Goal: Task Accomplishment & Management: Manage account settings

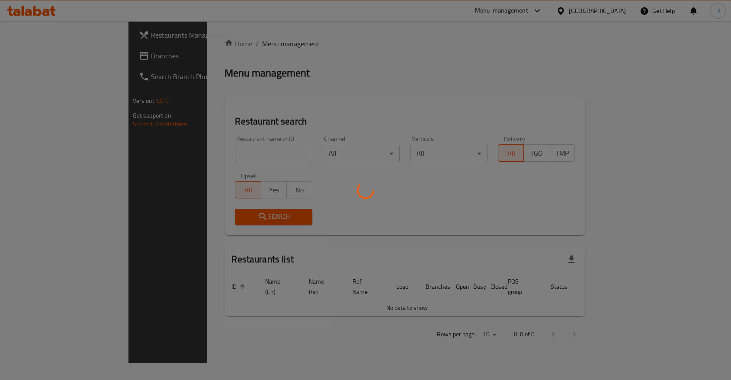
click at [234, 155] on div "Home / Menu management Menu management Restaurant search Restaurant name or ID …" at bounding box center [405, 193] width 361 height 308
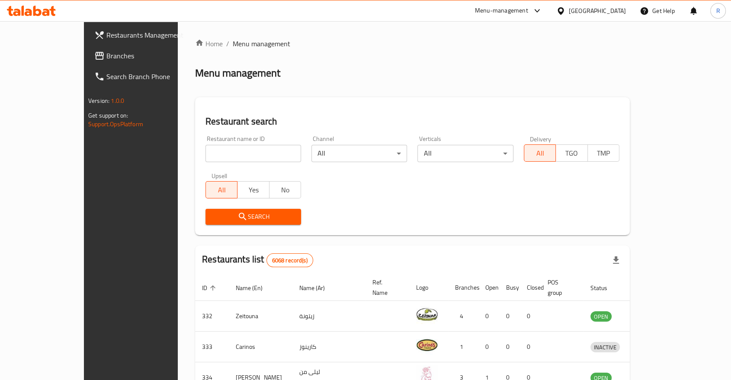
click at [205, 157] on input "search" at bounding box center [253, 153] width 96 height 17
type input "heaven garden"
click button "Search" at bounding box center [253, 217] width 96 height 16
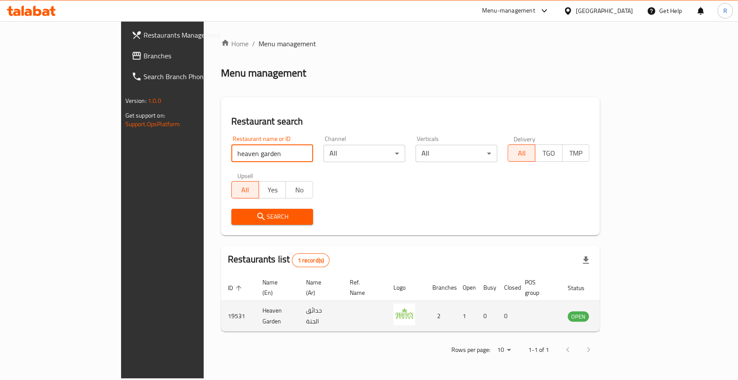
click at [623, 313] on icon "enhanced table" at bounding box center [619, 316] width 10 height 7
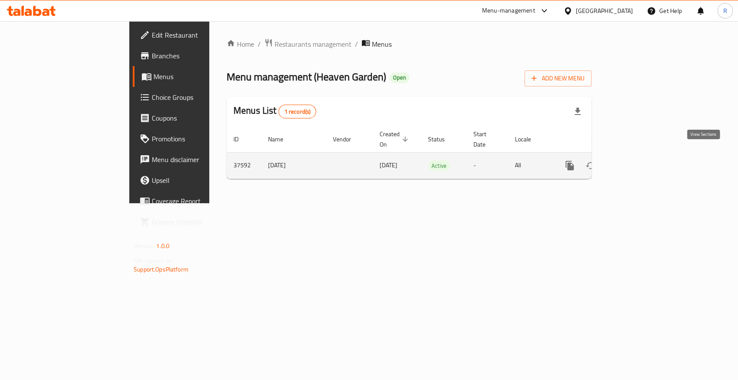
click at [638, 160] on icon "enhanced table" at bounding box center [632, 165] width 10 height 10
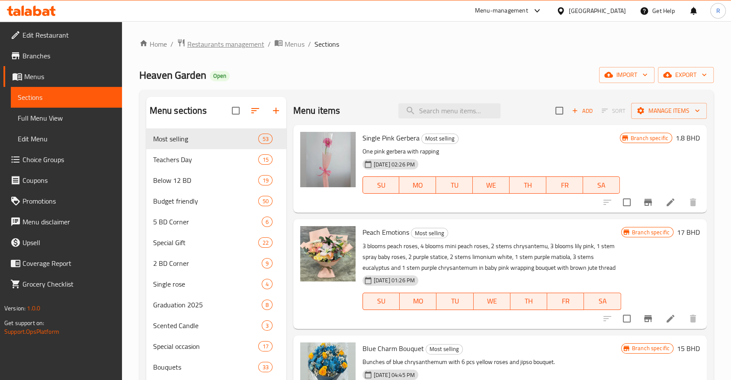
click at [247, 44] on span "Restaurants management" at bounding box center [225, 44] width 77 height 10
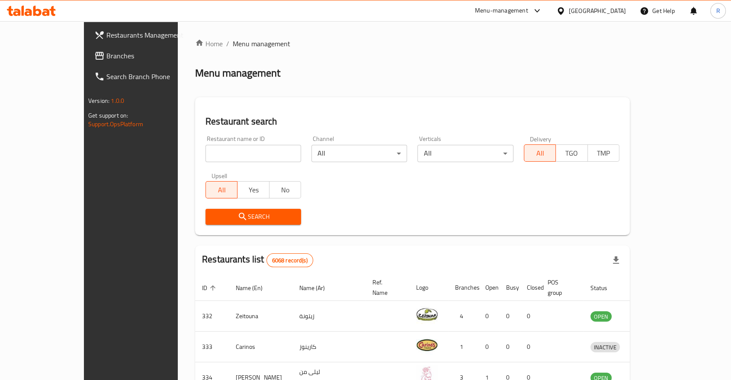
click at [233, 154] on input "search" at bounding box center [253, 153] width 96 height 17
type input "heaven gard"
click button "Search" at bounding box center [253, 217] width 96 height 16
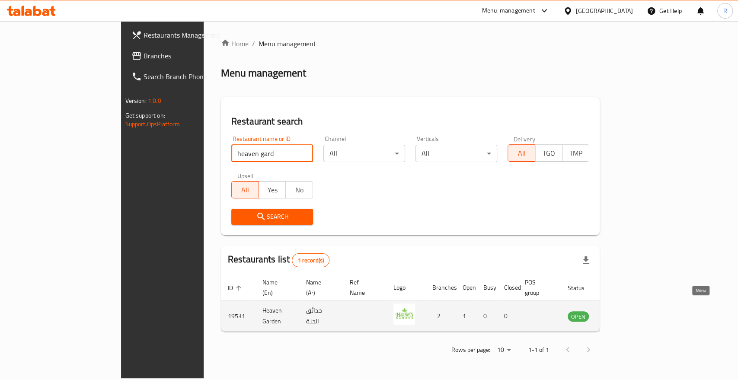
click at [623, 313] on icon "enhanced table" at bounding box center [619, 316] width 10 height 7
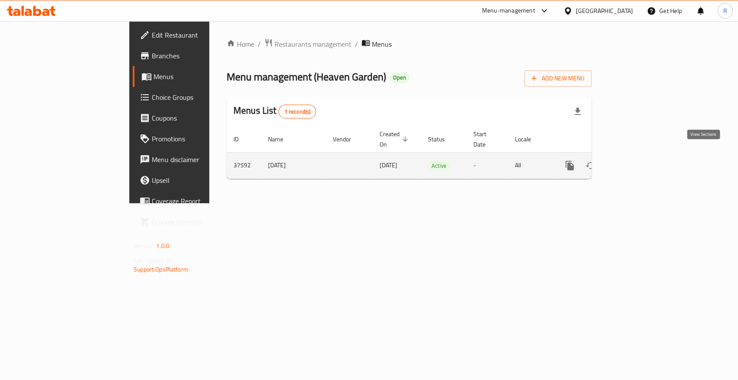
click at [638, 160] on icon "enhanced table" at bounding box center [632, 165] width 10 height 10
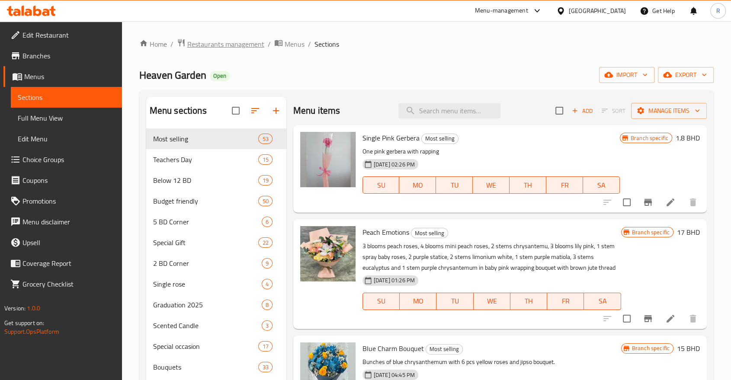
click at [241, 44] on span "Restaurants management" at bounding box center [225, 44] width 77 height 10
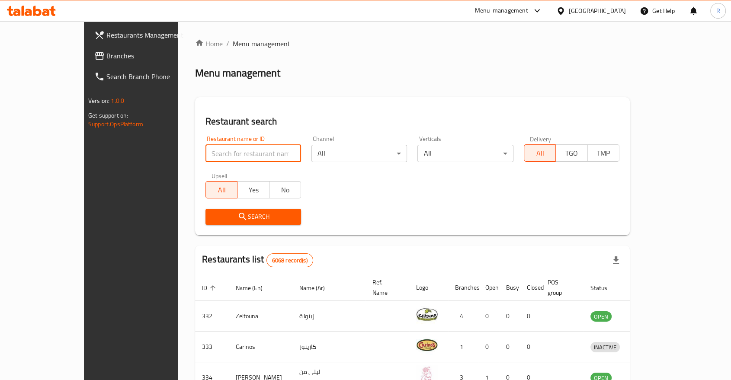
click at [241, 151] on input "search" at bounding box center [253, 153] width 96 height 17
type input "galata"
click button "Search" at bounding box center [253, 217] width 96 height 16
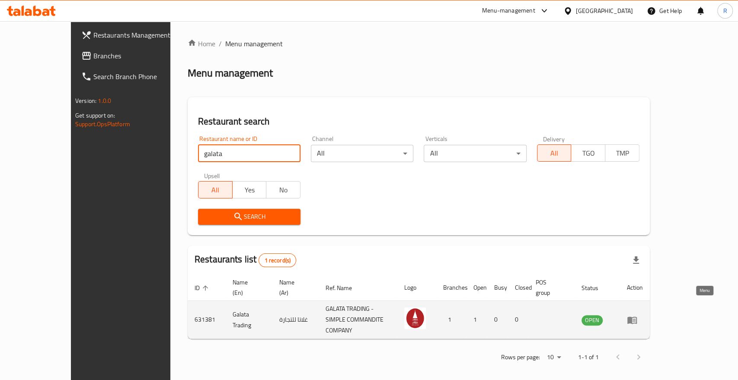
click at [637, 317] on icon "enhanced table" at bounding box center [633, 320] width 10 height 7
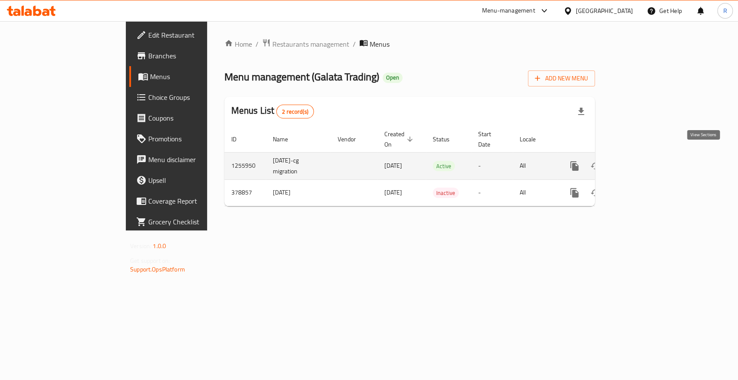
click at [642, 161] on icon "enhanced table" at bounding box center [637, 166] width 10 height 10
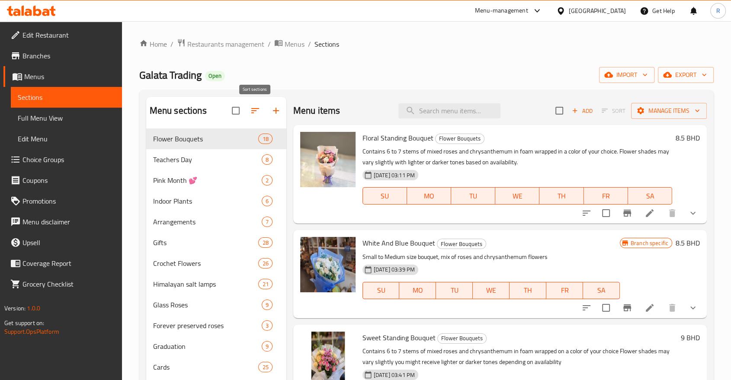
click at [250, 109] on icon "button" at bounding box center [255, 111] width 10 height 10
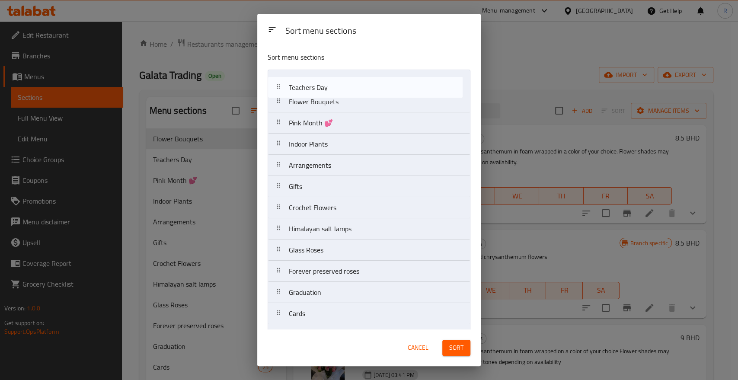
drag, startPoint x: 289, startPoint y: 108, endPoint x: 291, endPoint y: 84, distance: 24.3
click at [291, 84] on nav "Flower Bouquets Teachers Day Pink Month 💕 Indoor Plants Arrangements Gifts Croc…" at bounding box center [369, 208] width 203 height 276
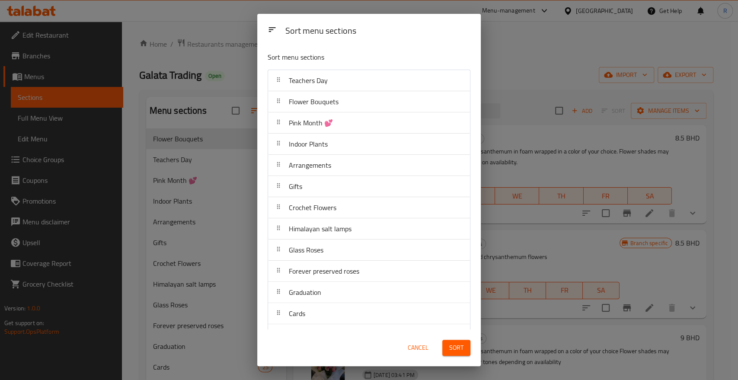
click at [457, 347] on span "Sort" at bounding box center [456, 348] width 14 height 11
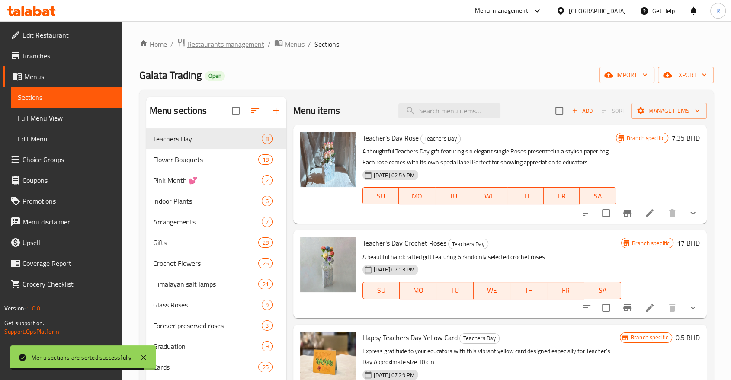
click at [247, 44] on span "Restaurants management" at bounding box center [225, 44] width 77 height 10
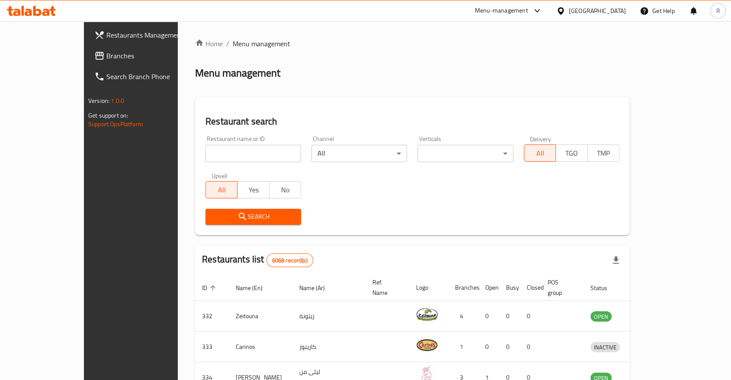
click at [243, 151] on input "search" at bounding box center [253, 153] width 96 height 17
type input "blumen"
click button "Search" at bounding box center [253, 217] width 96 height 16
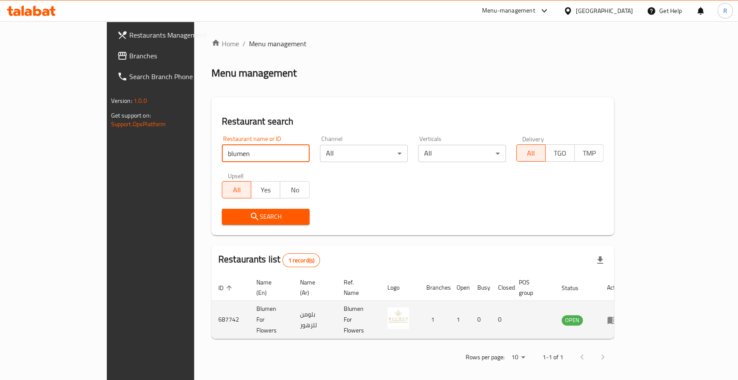
drag, startPoint x: 687, startPoint y: 303, endPoint x: 708, endPoint y: 304, distance: 20.3
click at [630, 303] on td "enhanced table" at bounding box center [615, 320] width 30 height 38
click at [623, 315] on link "enhanced table" at bounding box center [615, 320] width 16 height 10
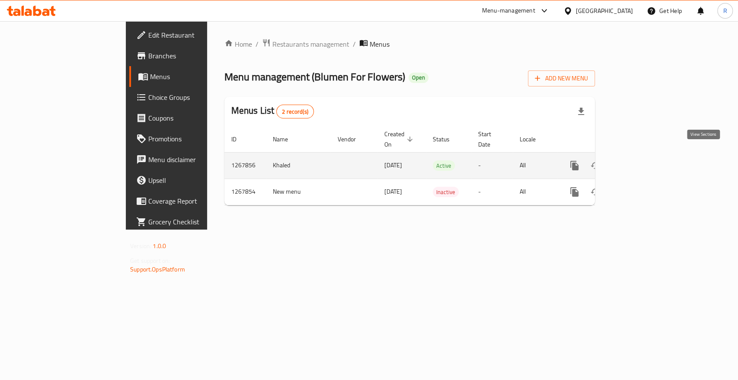
click at [642, 160] on icon "enhanced table" at bounding box center [637, 165] width 10 height 10
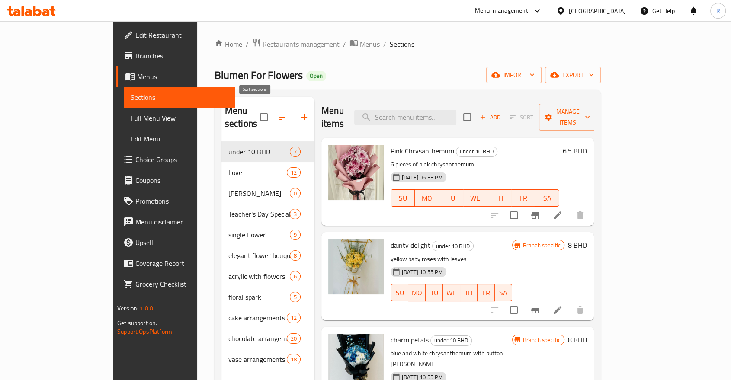
click at [278, 115] on icon "button" at bounding box center [283, 117] width 10 height 10
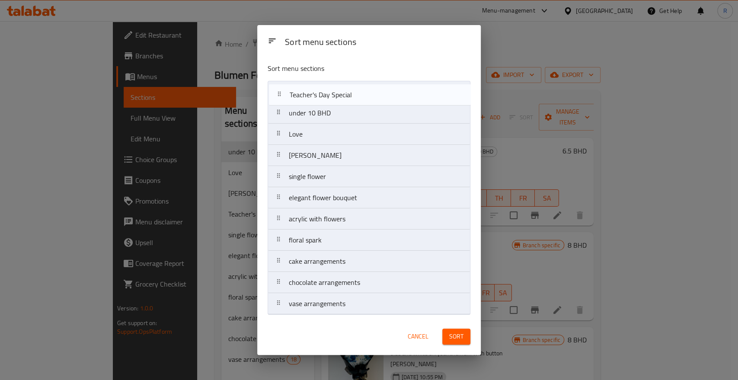
drag, startPoint x: 343, startPoint y: 157, endPoint x: 344, endPoint y: 92, distance: 64.5
click at [344, 92] on nav "under 10 BHD Love [PERSON_NAME] Teacher's Day Special single flower elegant flo…" at bounding box center [369, 198] width 203 height 234
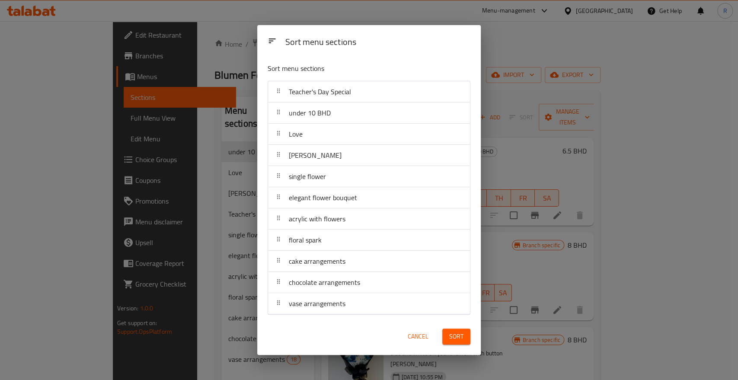
click at [456, 334] on span "Sort" at bounding box center [456, 336] width 14 height 11
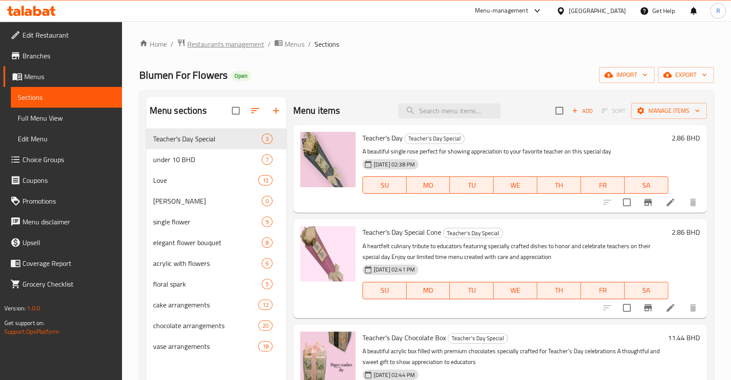
click at [232, 46] on span "Restaurants management" at bounding box center [225, 44] width 77 height 10
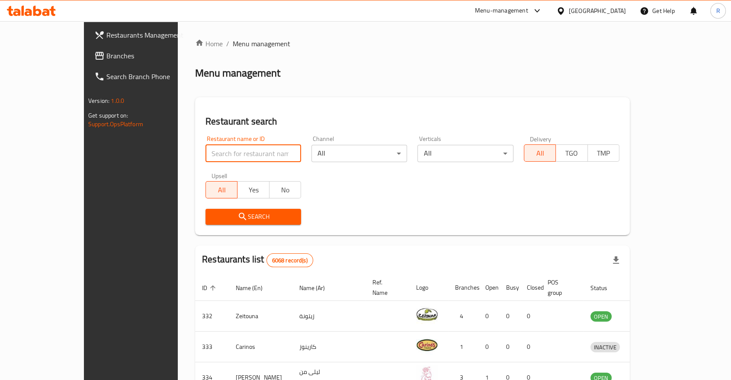
click at [253, 152] on input "search" at bounding box center [253, 153] width 96 height 17
type input "[PERSON_NAME]"
click button "Search" at bounding box center [253, 217] width 96 height 16
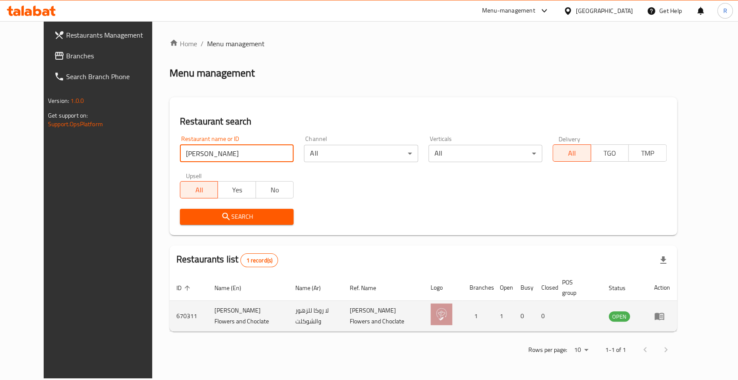
click at [664, 313] on icon "enhanced table" at bounding box center [660, 316] width 10 height 7
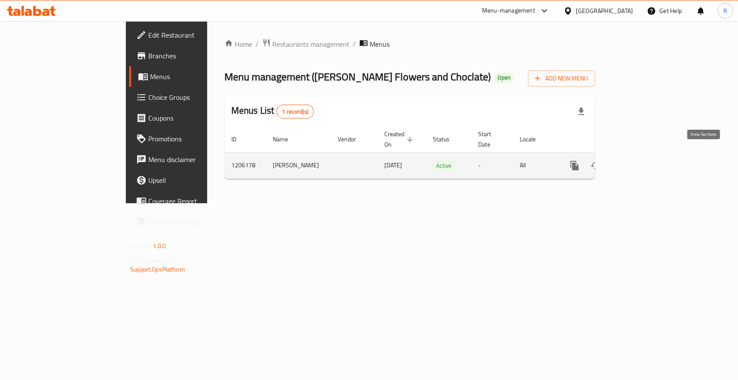
click at [642, 160] on icon "enhanced table" at bounding box center [637, 165] width 10 height 10
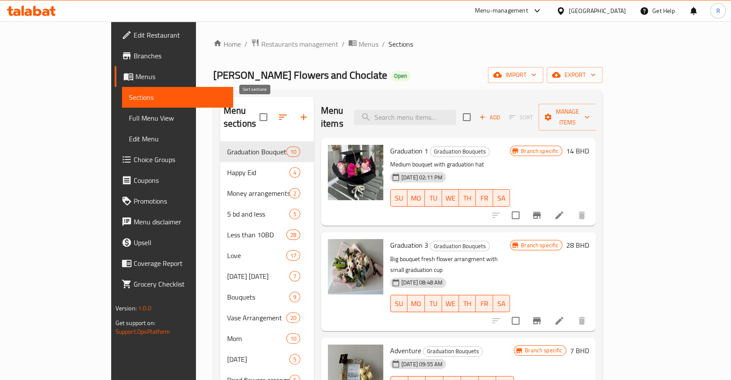
click at [278, 112] on icon "button" at bounding box center [283, 117] width 10 height 10
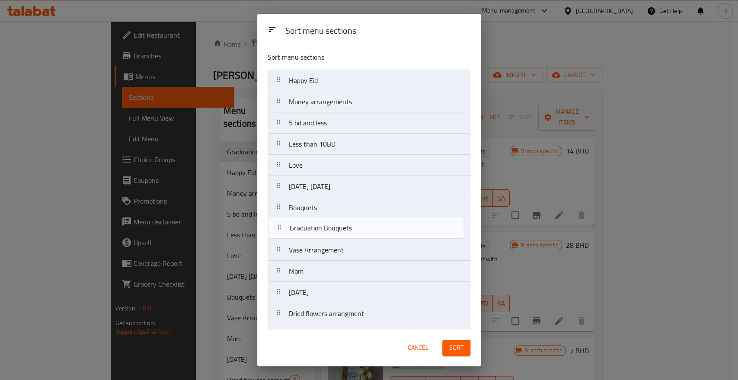
drag, startPoint x: 309, startPoint y: 82, endPoint x: 310, endPoint y: 234, distance: 152.7
click at [310, 234] on nav "Graduation Bouquets Happy Eid Money arrangements 5 bd and less Less than 10BD L…" at bounding box center [369, 261] width 203 height 382
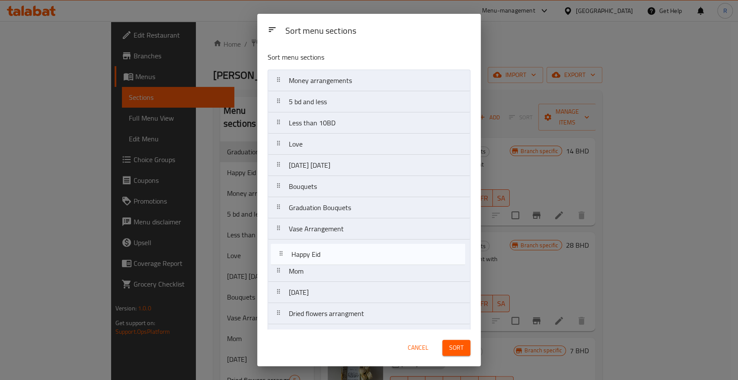
drag, startPoint x: 329, startPoint y: 82, endPoint x: 331, endPoint y: 263, distance: 180.8
click at [331, 263] on nav "Happy Eid Money arrangements 5 bd and less Less than 10BD Love [DATE] [DATE] Bo…" at bounding box center [369, 261] width 203 height 382
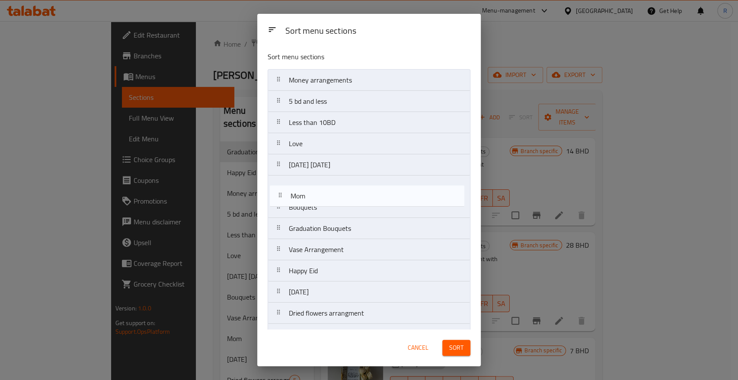
drag, startPoint x: 328, startPoint y: 271, endPoint x: 331, endPoint y: 194, distance: 77.5
click at [331, 194] on nav "Money arrangements 5 bd and less Less than 10BD Love [DATE] [DATE] Bouquets Gra…" at bounding box center [369, 260] width 203 height 382
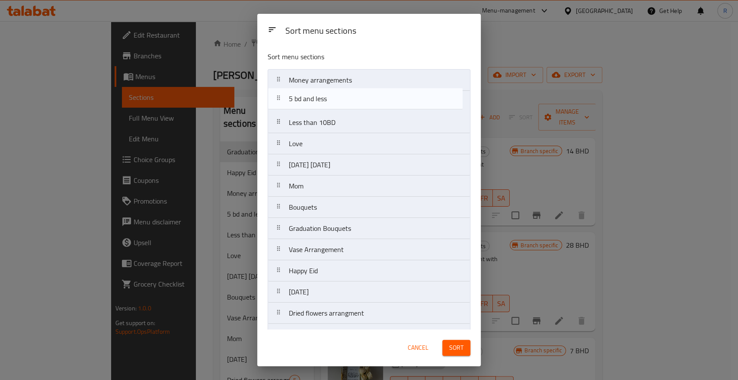
scroll to position [0, 0]
drag, startPoint x: 331, startPoint y: 104, endPoint x: 332, endPoint y: 85, distance: 19.1
click at [332, 85] on nav "Money arrangements 5 bd and less Less than 10BD Love [DATE] [DATE] Mom Bouquets…" at bounding box center [369, 261] width 203 height 382
drag, startPoint x: 329, startPoint y: 122, endPoint x: 330, endPoint y: 103, distance: 19.5
click at [330, 103] on nav "5 bd and less Money arrangements Less than 10BD Love [DATE] [DATE] Mom Bouquets…" at bounding box center [369, 261] width 203 height 382
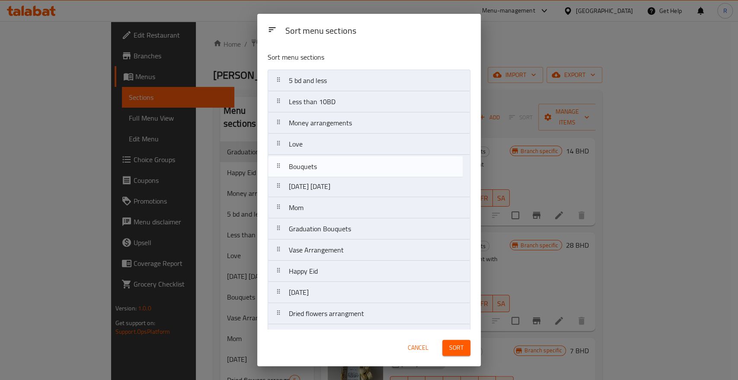
drag, startPoint x: 317, startPoint y: 207, endPoint x: 318, endPoint y: 163, distance: 43.7
click at [318, 163] on nav "5 bd and less Less than 10BD Money arrangements Love [DATE] [DATE] Mom Bouquets…" at bounding box center [369, 261] width 203 height 382
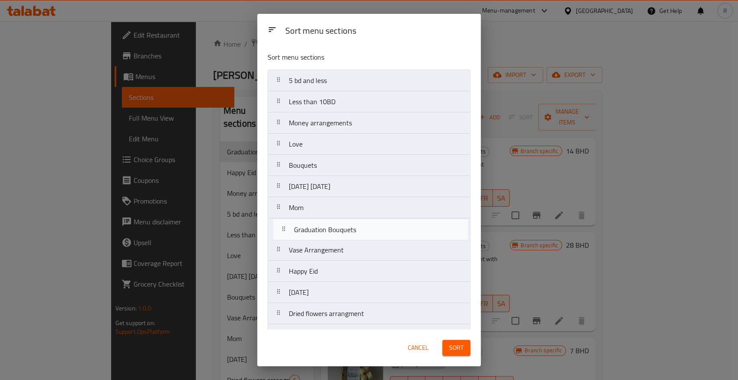
drag, startPoint x: 312, startPoint y: 230, endPoint x: 319, endPoint y: 228, distance: 7.0
click at [319, 228] on nav "5 bd and less Less than 10BD Money arrangements Love Bouquets [DATE] [DATE] Mom…" at bounding box center [369, 261] width 203 height 382
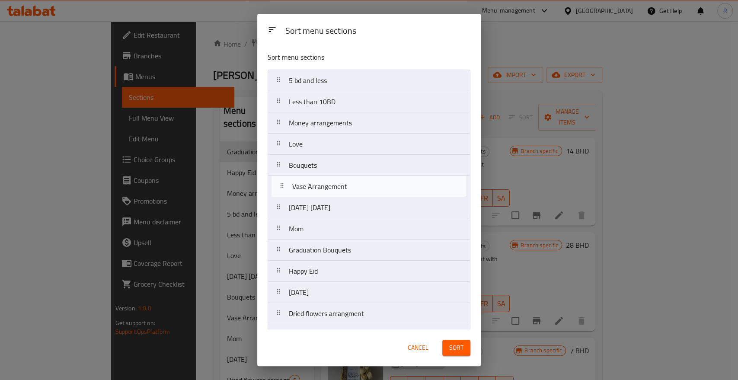
click at [319, 189] on nav "5 bd and less Less than 10BD Money arrangements Love Bouquets [DATE] [DATE] Mom…" at bounding box center [369, 261] width 203 height 382
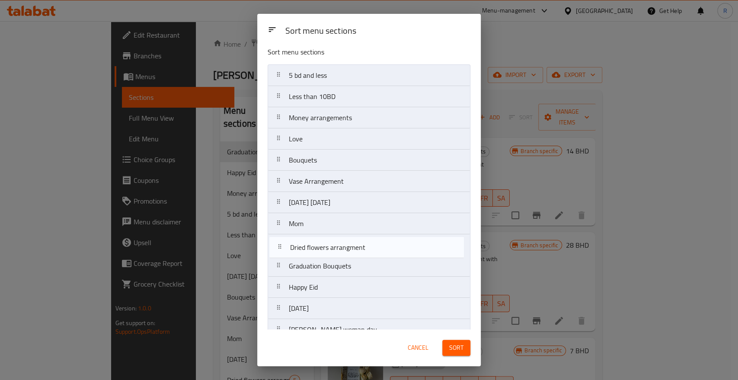
scroll to position [7, 0]
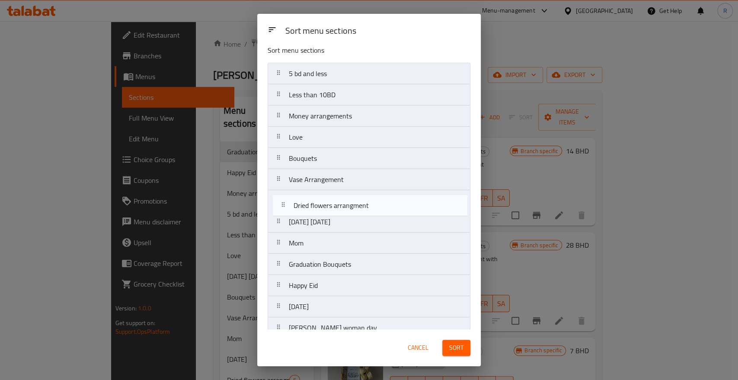
drag, startPoint x: 319, startPoint y: 311, endPoint x: 325, endPoint y: 199, distance: 111.3
click at [325, 199] on nav "5 bd and less Less than 10BD Money arrangements Love Bouquets Vase Arrangement …" at bounding box center [369, 254] width 203 height 382
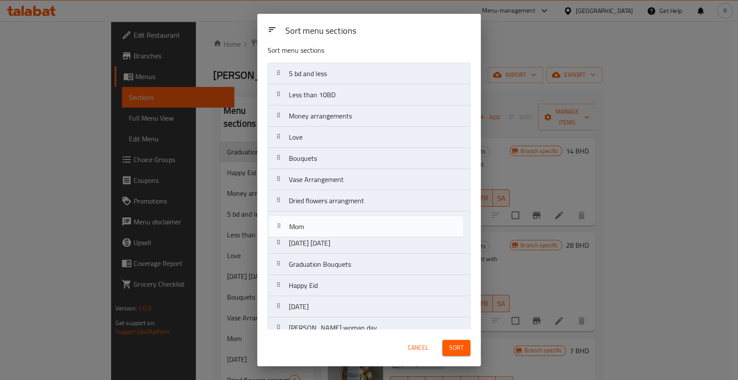
drag, startPoint x: 322, startPoint y: 244, endPoint x: 322, endPoint y: 226, distance: 18.6
click at [322, 225] on nav "5 bd and less Less than 10BD Money arrangements Love Bouquets Vase Arrangement …" at bounding box center [369, 254] width 203 height 382
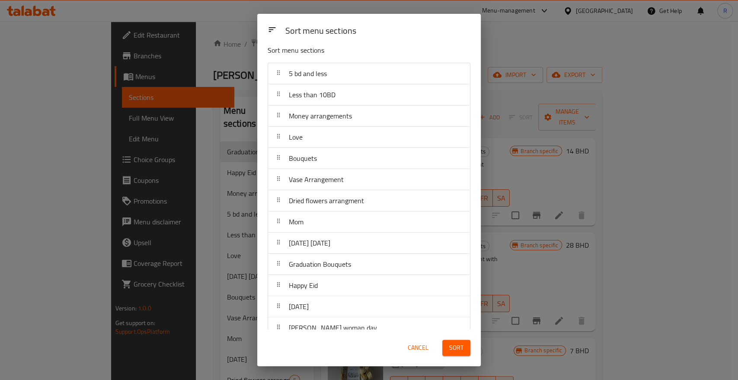
scroll to position [55, 0]
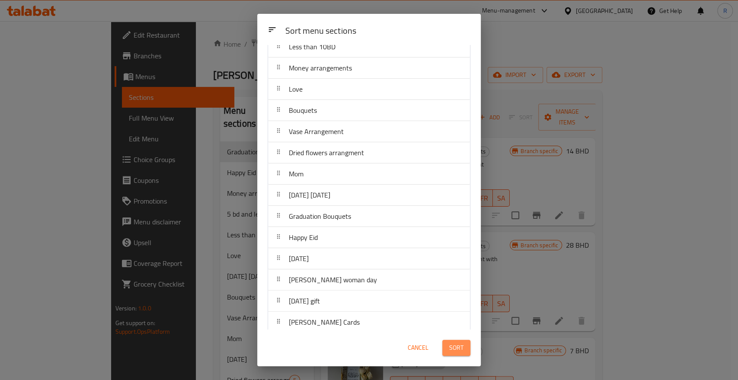
click at [454, 349] on span "Sort" at bounding box center [456, 348] width 14 height 11
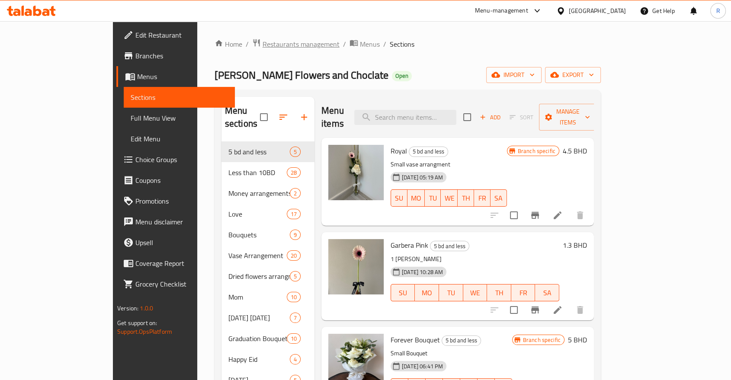
click at [263, 40] on span "Restaurants management" at bounding box center [301, 44] width 77 height 10
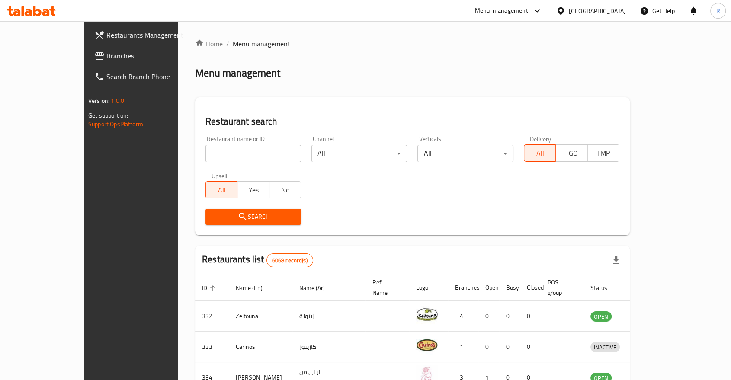
click at [233, 148] on input "search" at bounding box center [253, 153] width 96 height 17
type input "enchanted"
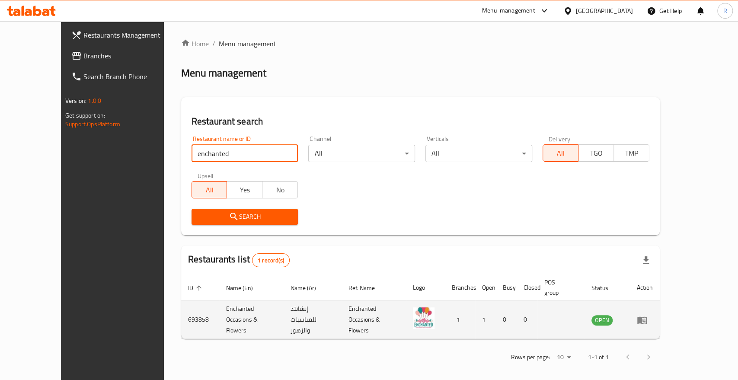
click at [647, 317] on icon "enhanced table" at bounding box center [643, 320] width 10 height 7
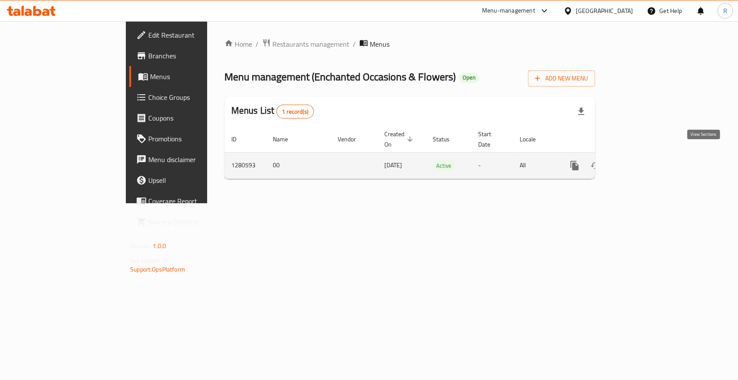
click at [642, 160] on icon "enhanced table" at bounding box center [637, 165] width 10 height 10
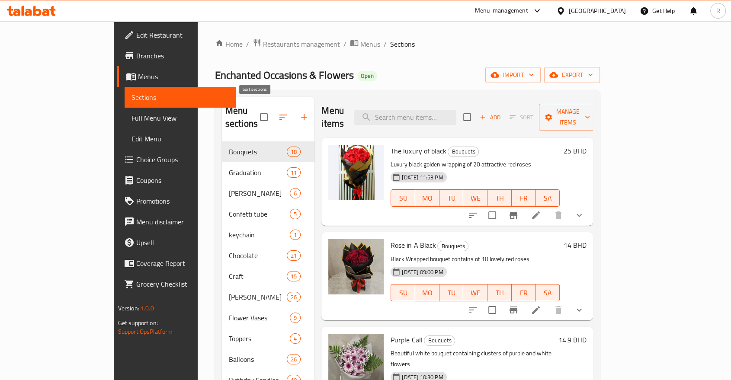
click at [278, 113] on icon "button" at bounding box center [283, 117] width 10 height 10
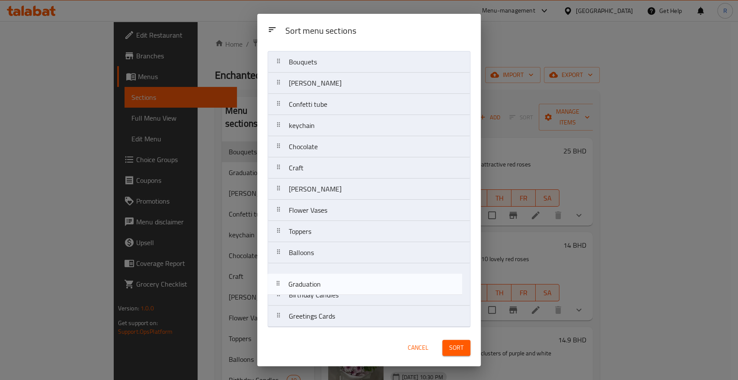
scroll to position [19, 0]
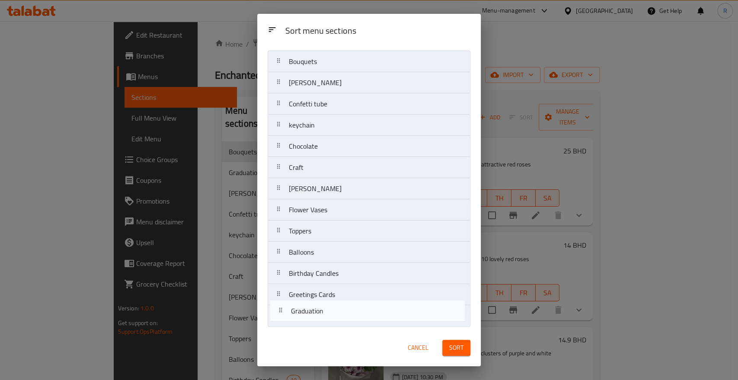
drag, startPoint x: 319, startPoint y: 104, endPoint x: 321, endPoint y: 317, distance: 212.4
click at [321, 317] on nav "Bouquets Graduation Eid Mubarak Confetti tube keychain Chocolate Craft Teddy Bo…" at bounding box center [369, 189] width 203 height 276
drag, startPoint x: 331, startPoint y: 102, endPoint x: 334, endPoint y: 316, distance: 214.6
click at [334, 316] on nav "Bouquets Eid Mubarak Confetti tube keychain Chocolate Craft Teddy Bouquet Flowe…" at bounding box center [369, 189] width 203 height 276
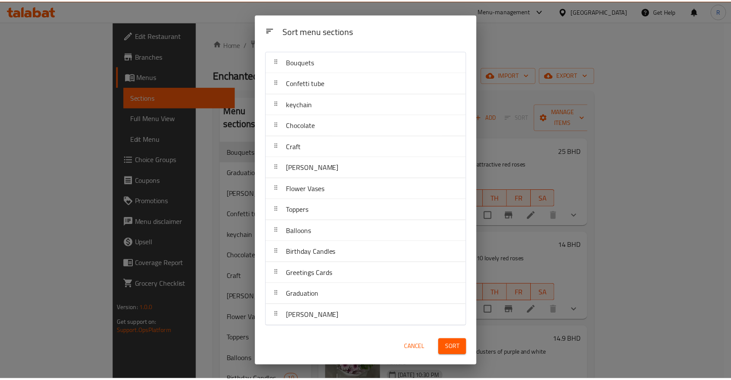
scroll to position [0, 0]
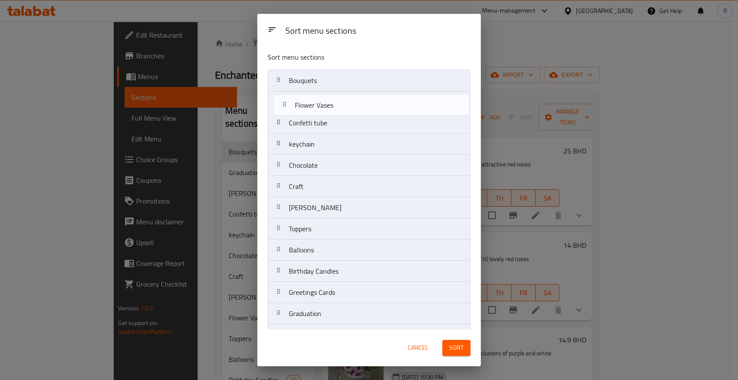
drag, startPoint x: 321, startPoint y: 212, endPoint x: 326, endPoint y: 103, distance: 109.1
click at [326, 103] on nav "Bouquets Confetti tube keychain Chocolate Craft Teddy Bouquet Flower Vases Topp…" at bounding box center [369, 208] width 203 height 276
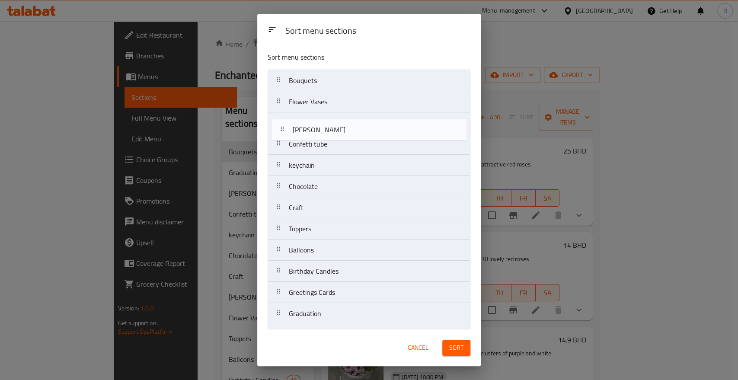
drag, startPoint x: 312, startPoint y: 209, endPoint x: 318, endPoint y: 125, distance: 85.0
click at [318, 125] on nav "Bouquets Flower Vases Confetti tube keychain Chocolate Craft Teddy Bouquet Topp…" at bounding box center [369, 208] width 203 height 276
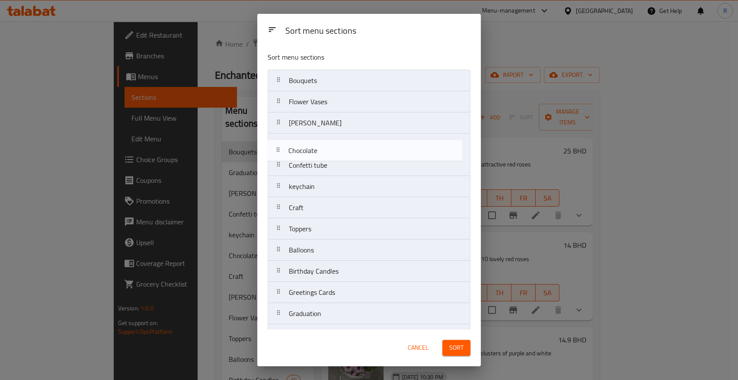
drag, startPoint x: 331, startPoint y: 186, endPoint x: 331, endPoint y: 147, distance: 39.4
click at [331, 147] on nav "Bouquets Flower Vases Teddy Bouquet Confetti tube keychain Chocolate Craft Topp…" at bounding box center [369, 208] width 203 height 276
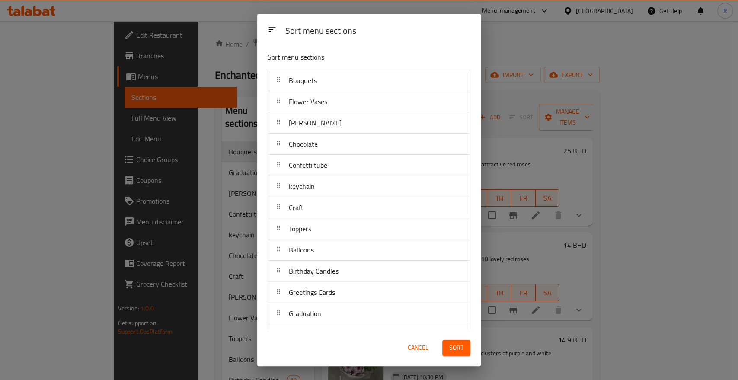
click at [455, 348] on span "Sort" at bounding box center [456, 348] width 14 height 11
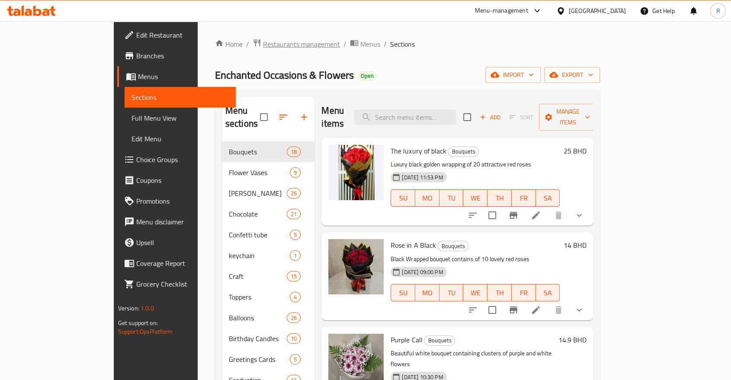
click at [263, 42] on span "Restaurants management" at bounding box center [301, 44] width 77 height 10
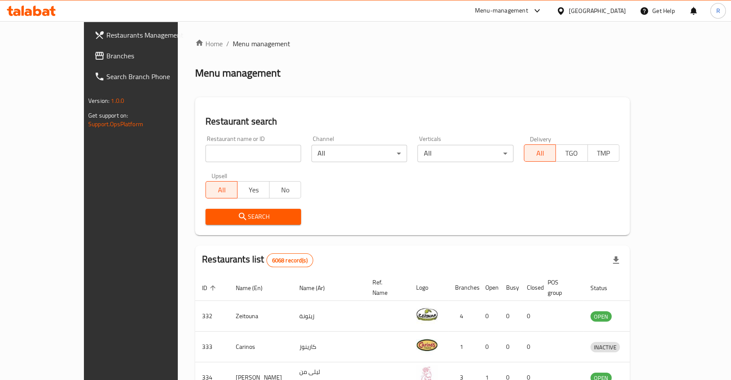
click at [246, 153] on input "search" at bounding box center [253, 153] width 96 height 17
type input "sky"
click button "Search" at bounding box center [253, 217] width 96 height 16
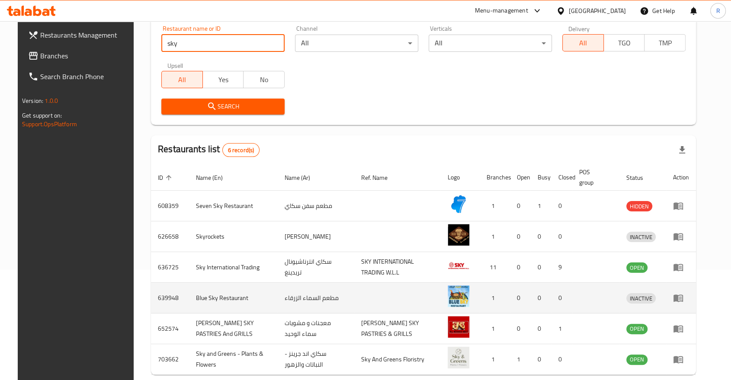
scroll to position [144, 0]
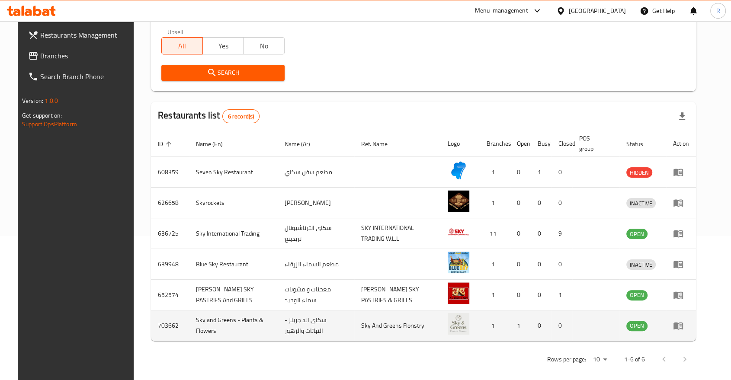
click at [225, 316] on td "Sky and Greens - Plants & Flowers" at bounding box center [233, 326] width 89 height 31
click at [683, 323] on icon "enhanced table" at bounding box center [679, 326] width 10 height 7
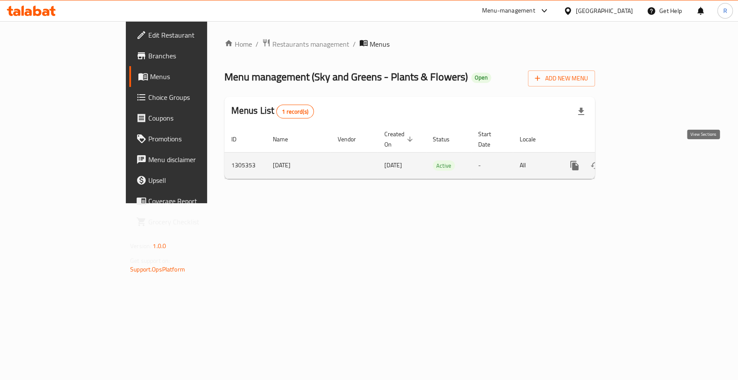
click at [641, 162] on icon "enhanced table" at bounding box center [637, 166] width 8 height 8
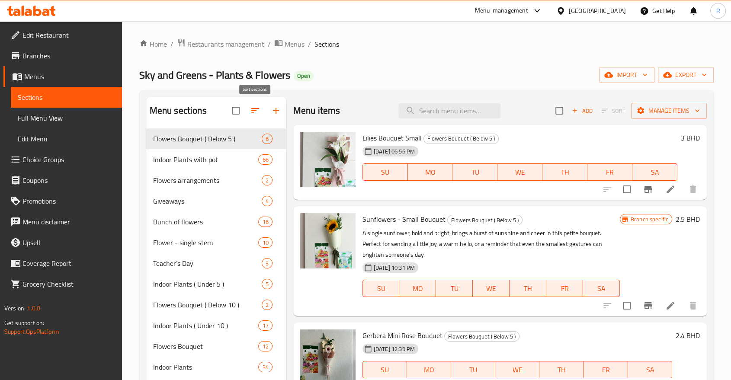
click at [255, 106] on icon "button" at bounding box center [255, 111] width 10 height 10
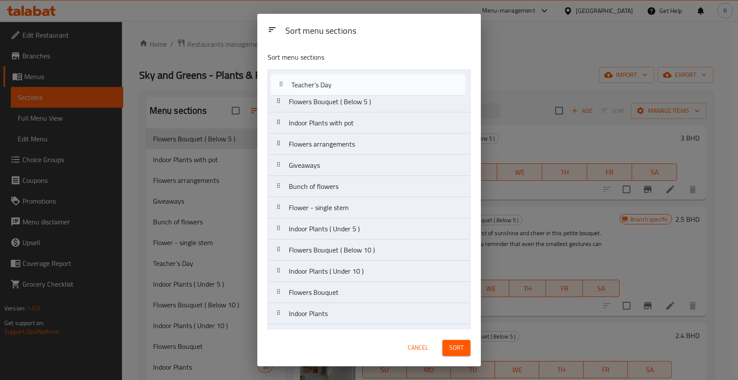
drag, startPoint x: 318, startPoint y: 212, endPoint x: 321, endPoint y: 87, distance: 124.6
click at [321, 87] on nav "Flowers Bouquet ( Below 5 ) Indoor Plants with pot Flowers arrangements Giveawa…" at bounding box center [369, 229] width 203 height 319
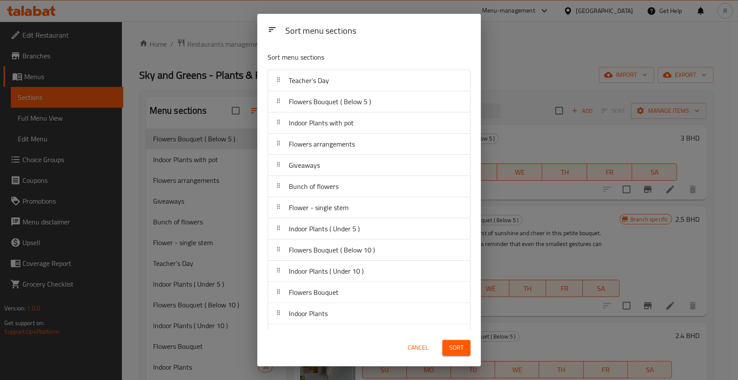
click at [460, 352] on span "Sort" at bounding box center [456, 348] width 14 height 11
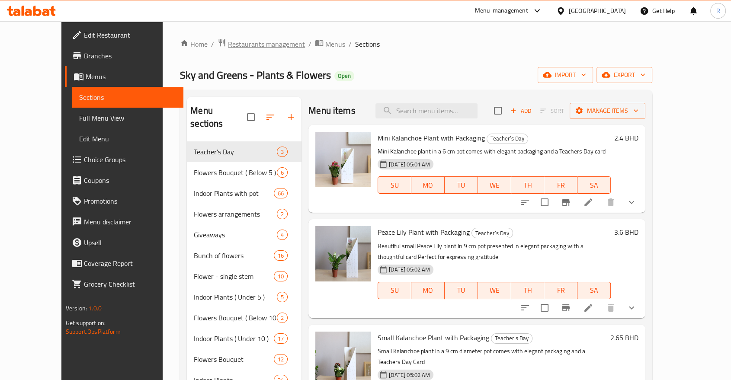
click at [241, 46] on span "Restaurants management" at bounding box center [266, 44] width 77 height 10
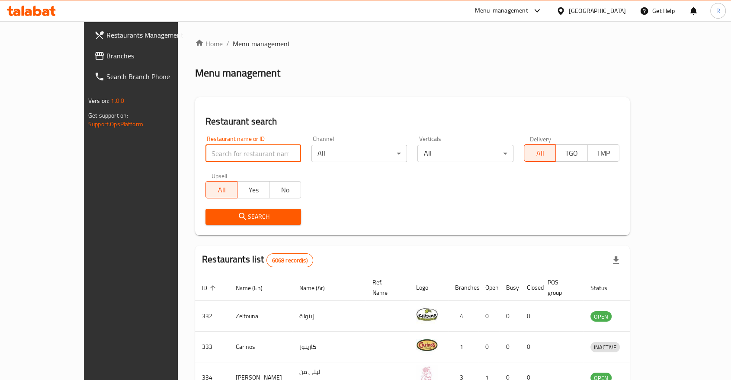
click at [246, 154] on input "search" at bounding box center [253, 153] width 96 height 17
type input "blissful"
click button "Search" at bounding box center [253, 217] width 96 height 16
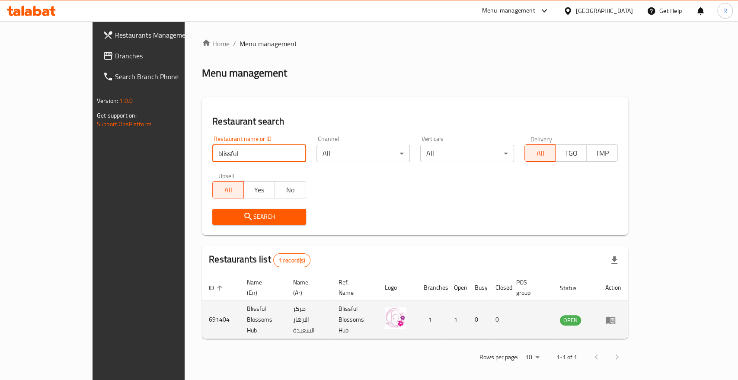
click at [616, 315] on icon "enhanced table" at bounding box center [611, 320] width 10 height 10
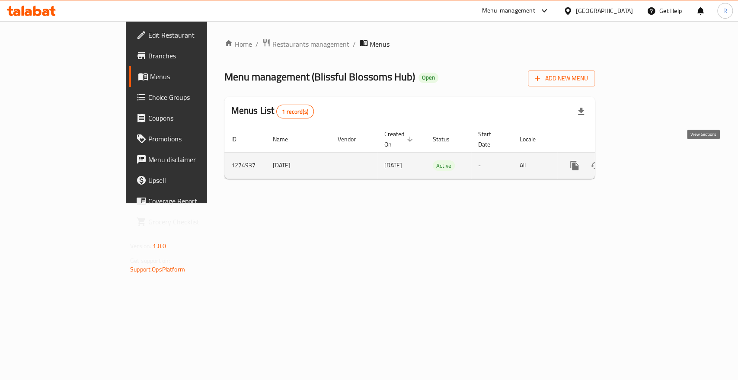
click at [642, 160] on icon "enhanced table" at bounding box center [637, 165] width 10 height 10
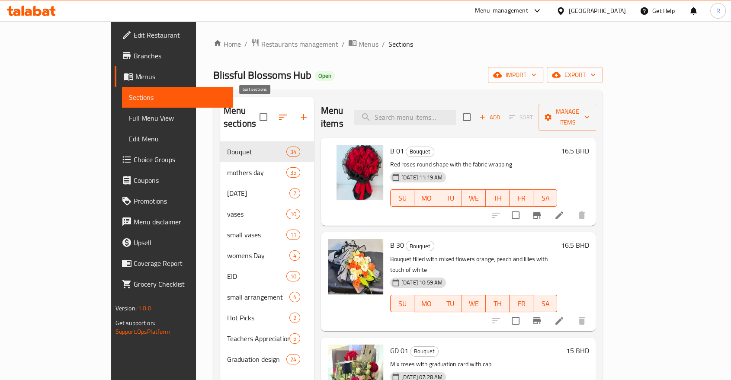
click at [278, 112] on icon "button" at bounding box center [283, 117] width 10 height 10
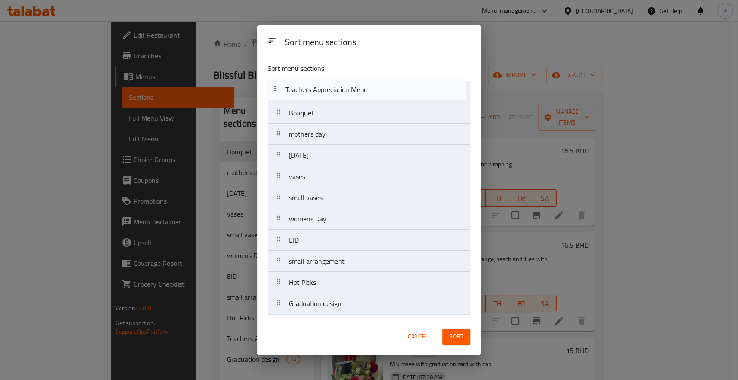
drag, startPoint x: 352, startPoint y: 285, endPoint x: 350, endPoint y: 92, distance: 193.4
click at [350, 92] on nav "Bouquet mothers day [DATE] vases small vases womens Day EID small arrangement H…" at bounding box center [369, 198] width 203 height 234
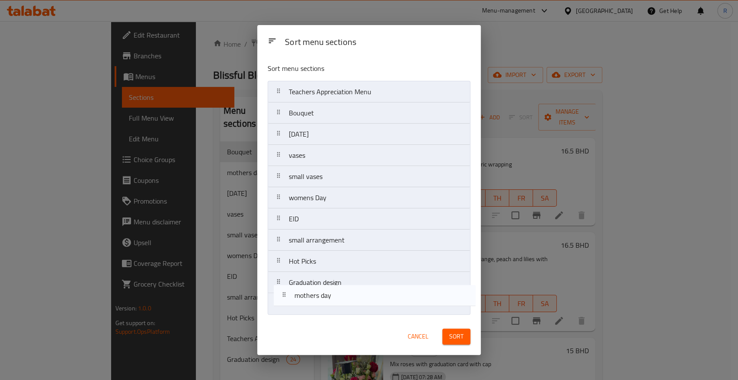
drag, startPoint x: 321, startPoint y: 135, endPoint x: 327, endPoint y: 302, distance: 167.6
click at [327, 302] on nav "Teachers Appreciation Menu Bouquet mothers day [DATE] vases small vases womens …" at bounding box center [369, 198] width 203 height 234
drag, startPoint x: 318, startPoint y: 134, endPoint x: 332, endPoint y: 300, distance: 167.2
click at [332, 300] on nav "Teachers Appreciation Menu Bouquet [DATE] vases small vases womens Day EID smal…" at bounding box center [369, 198] width 203 height 234
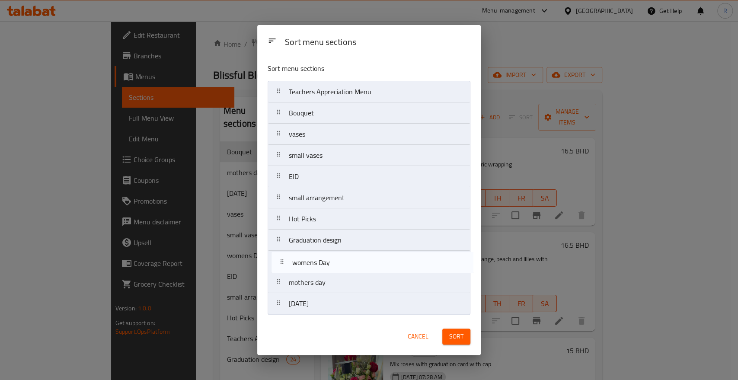
drag, startPoint x: 321, startPoint y: 222, endPoint x: 322, endPoint y: 266, distance: 44.6
click at [322, 266] on nav "Teachers Appreciation Menu Bouquet vases small vases womens Day EID small arran…" at bounding box center [369, 198] width 203 height 234
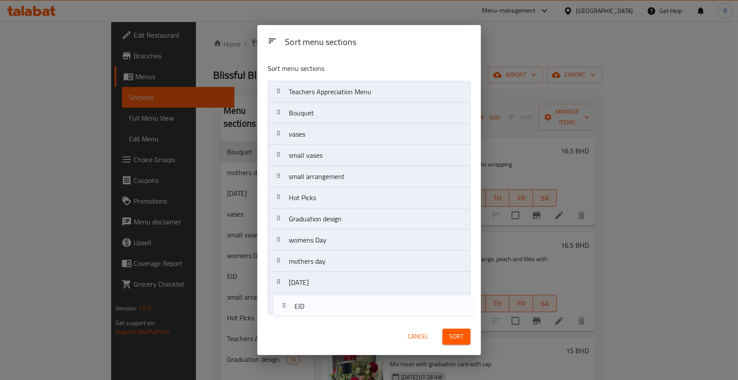
drag, startPoint x: 308, startPoint y: 180, endPoint x: 314, endPoint y: 312, distance: 131.6
click at [314, 312] on nav "Teachers Appreciation Menu Bouquet vases small vases EID small arrangement Hot …" at bounding box center [369, 198] width 203 height 234
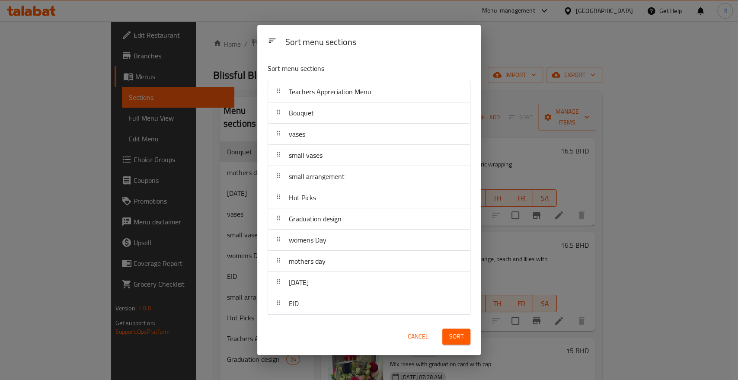
click at [455, 338] on span "Sort" at bounding box center [456, 336] width 14 height 11
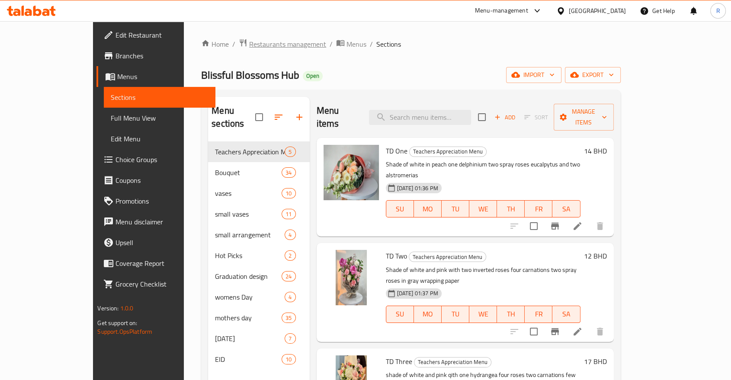
click at [249, 41] on span "Restaurants management" at bounding box center [287, 44] width 77 height 10
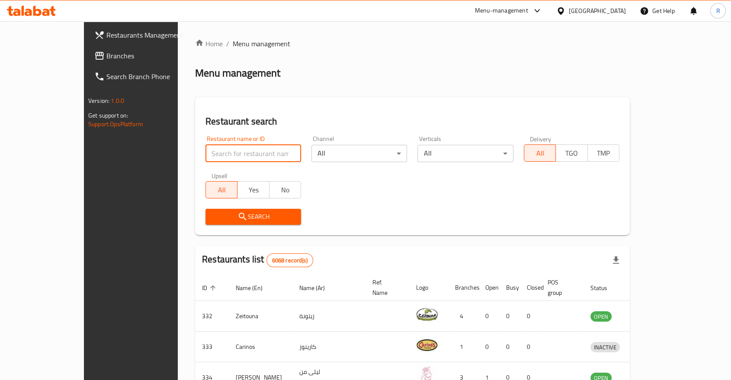
click at [228, 155] on input "search" at bounding box center [253, 153] width 96 height 17
type input "[US_STATE]"
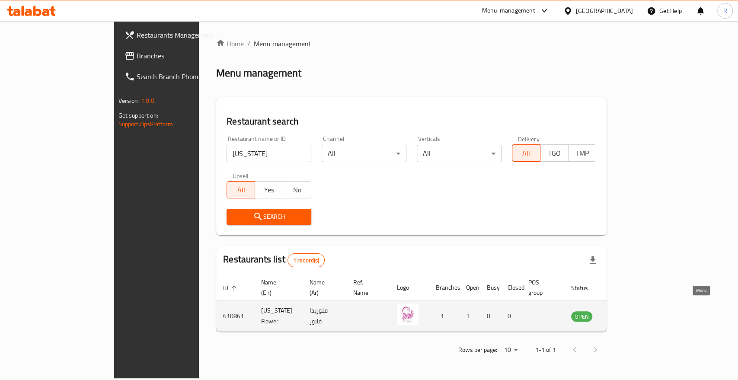
click at [627, 311] on icon "enhanced table" at bounding box center [622, 316] width 10 height 10
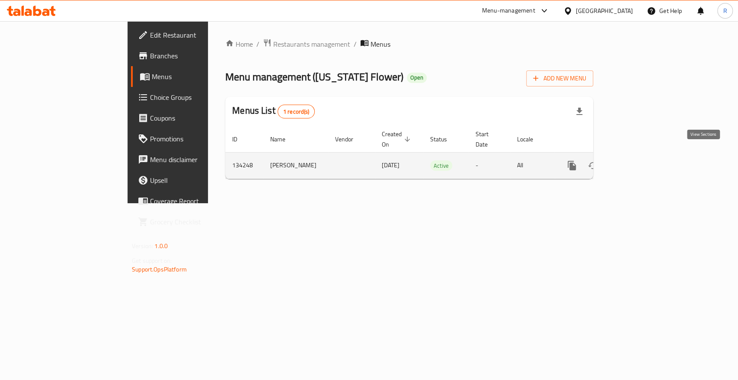
click at [639, 162] on icon "enhanced table" at bounding box center [635, 166] width 8 height 8
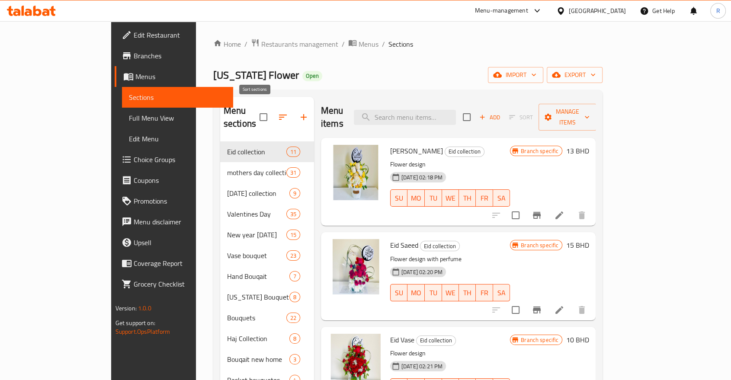
click at [279, 115] on icon "button" at bounding box center [283, 117] width 8 height 5
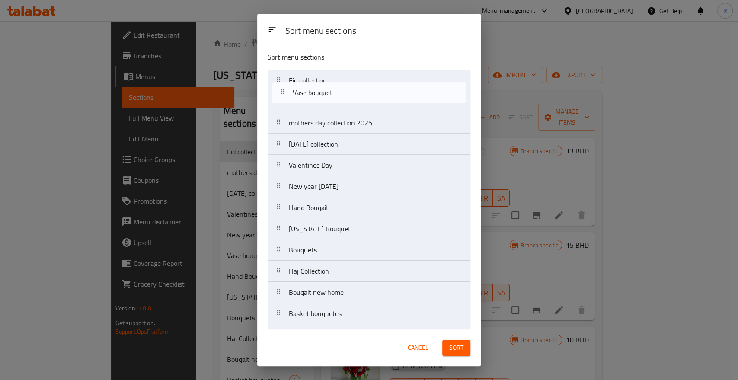
drag, startPoint x: 314, startPoint y: 189, endPoint x: 319, endPoint y: 79, distance: 110.8
click at [319, 79] on nav "Eid collection mothers day collection [DATE] collection Valentines Day New year…" at bounding box center [369, 240] width 203 height 340
drag, startPoint x: 314, startPoint y: 212, endPoint x: 317, endPoint y: 84, distance: 127.6
click at [317, 84] on nav "Eid collection Vase bouquet mothers day collection [DATE] collection Valentines…" at bounding box center [369, 240] width 203 height 340
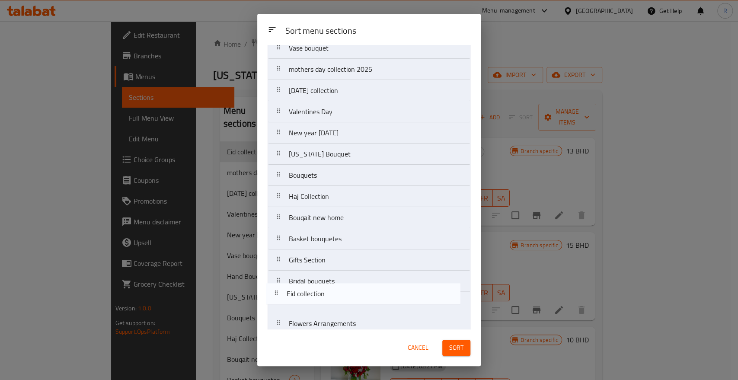
scroll to position [83, 0]
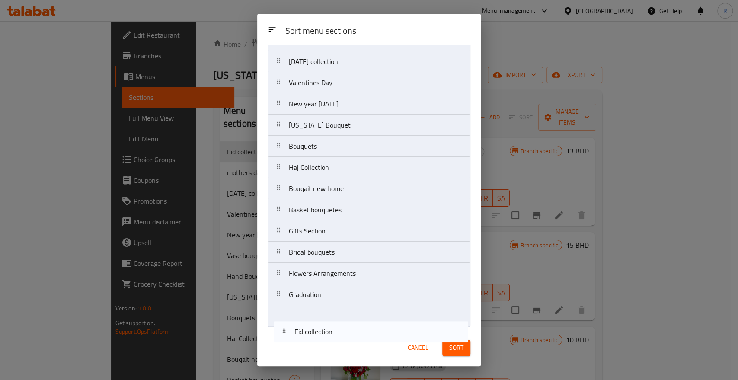
drag, startPoint x: 318, startPoint y: 103, endPoint x: 323, endPoint y: 335, distance: 231.5
click at [323, 335] on div "Sort menu sections Sort menu sections Hand Bouqait Eid collection Vase bouquet …" at bounding box center [369, 190] width 224 height 353
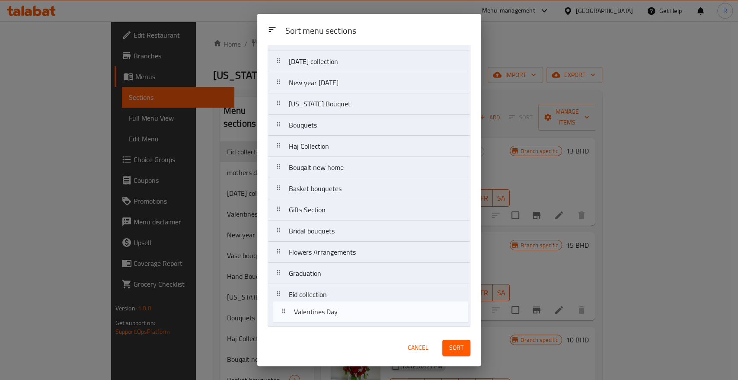
drag, startPoint x: 329, startPoint y: 84, endPoint x: 334, endPoint y: 318, distance: 233.7
click at [334, 318] on nav "Hand Bouqait Vase bouquet mothers day collection [DATE] collection Valentines D…" at bounding box center [369, 157] width 203 height 340
drag, startPoint x: 315, startPoint y: 61, endPoint x: 321, endPoint y: 315, distance: 253.6
click at [321, 315] on nav "Hand Bouqait Vase bouquet mothers day collection [DATE] collection New year [DA…" at bounding box center [369, 157] width 203 height 340
drag, startPoint x: 312, startPoint y: 61, endPoint x: 325, endPoint y: 318, distance: 256.9
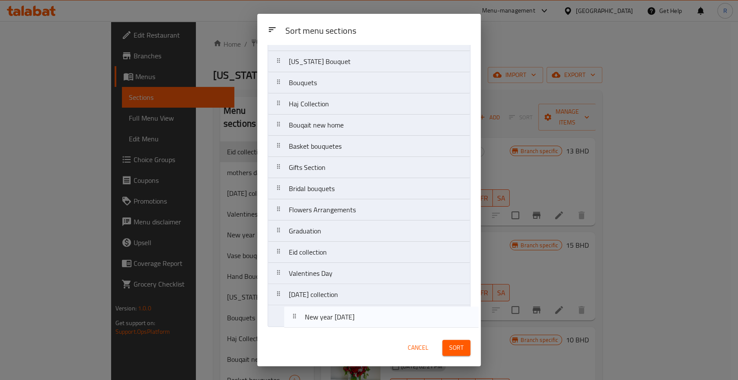
click at [325, 321] on nav "Hand Bouqait Vase bouquet mothers day collection 2025 New year [DATE] [US_STATE…" at bounding box center [369, 157] width 203 height 340
drag, startPoint x: 321, startPoint y: 122, endPoint x: 323, endPoint y: 313, distance: 190.8
click at [323, 313] on nav "Hand Bouqait Vase bouquet mothers day collection 2025 [US_STATE] Bouquet Bouque…" at bounding box center [369, 157] width 203 height 340
drag, startPoint x: 312, startPoint y: 169, endPoint x: 312, endPoint y: 317, distance: 148.4
click at [312, 317] on nav "Hand Bouqait Vase bouquet [US_STATE] Bouquet Bouquets Haj Collection Bouqait ne…" at bounding box center [369, 157] width 203 height 340
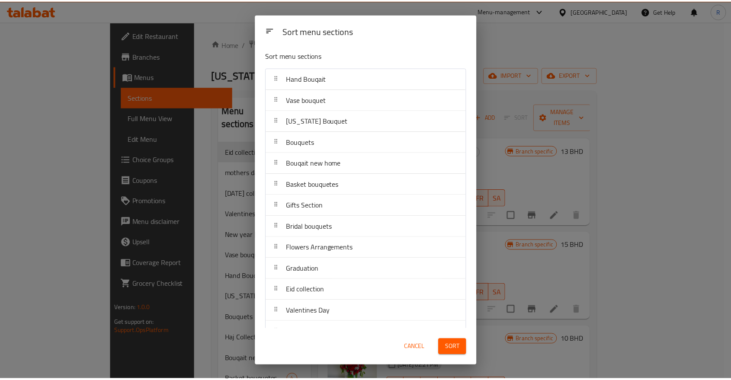
scroll to position [0, 0]
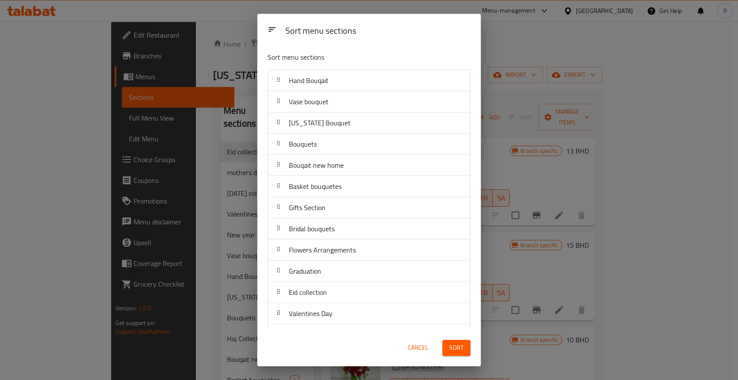
click at [462, 350] on span "Sort" at bounding box center [456, 348] width 14 height 11
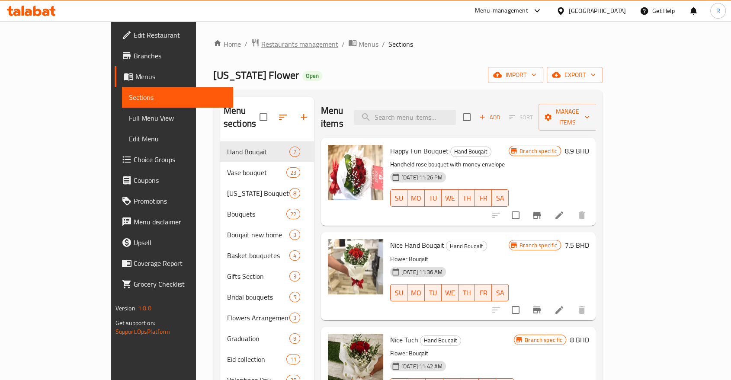
click at [261, 46] on span "Restaurants management" at bounding box center [299, 44] width 77 height 10
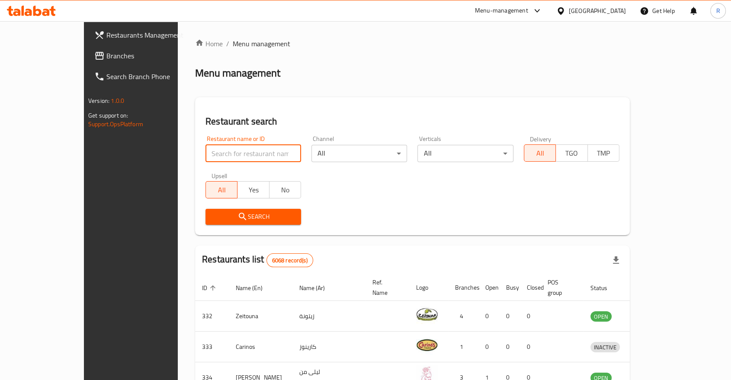
click at [225, 151] on input "search" at bounding box center [253, 153] width 96 height 17
type input "peme"
click button "Search" at bounding box center [253, 217] width 96 height 16
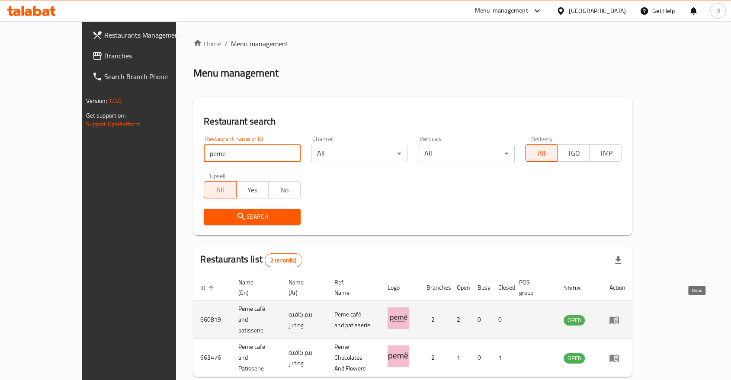
click at [619, 317] on icon "enhanced table" at bounding box center [615, 320] width 10 height 7
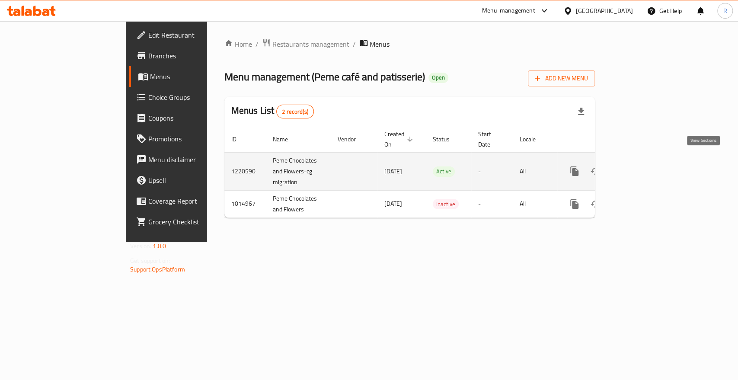
click at [642, 166] on icon "enhanced table" at bounding box center [637, 171] width 10 height 10
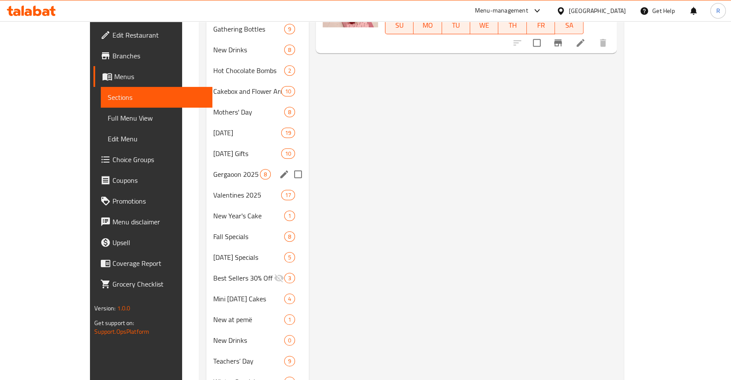
scroll to position [913, 0]
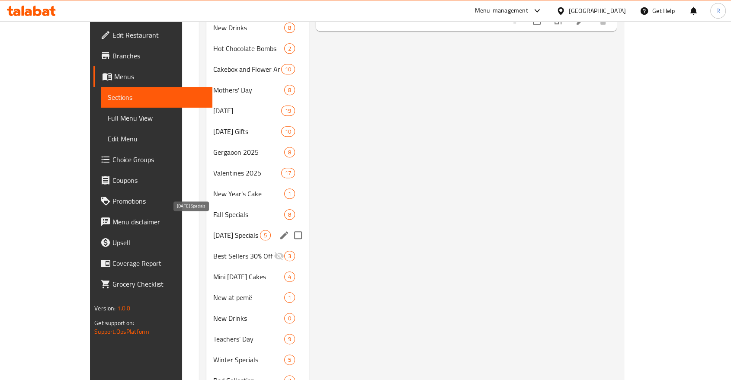
drag, startPoint x: 185, startPoint y: 327, endPoint x: 194, endPoint y: 224, distance: 103.4
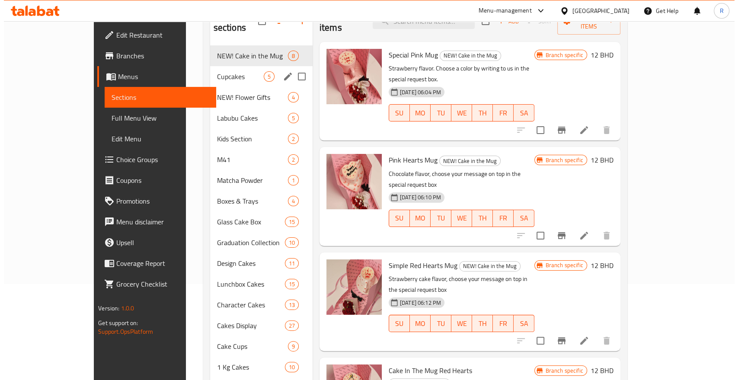
scroll to position [0, 0]
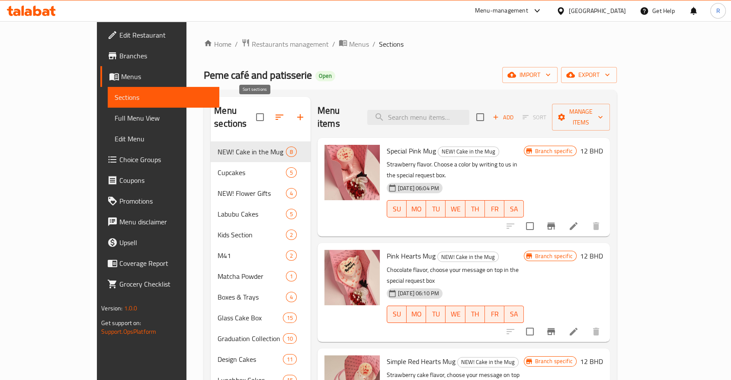
click at [274, 112] on icon "button" at bounding box center [279, 117] width 10 height 10
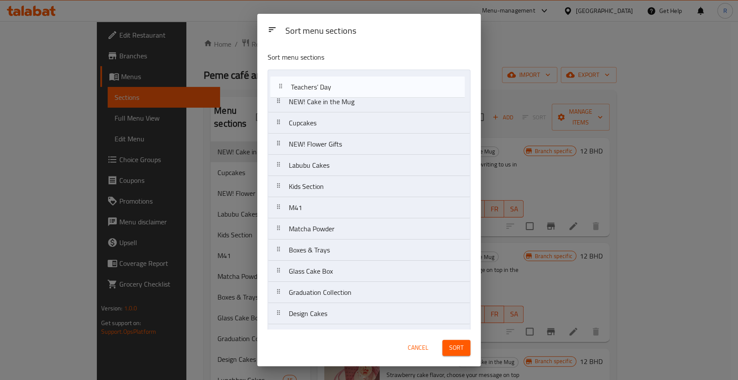
drag, startPoint x: 394, startPoint y: 292, endPoint x: 396, endPoint y: 89, distance: 203.3
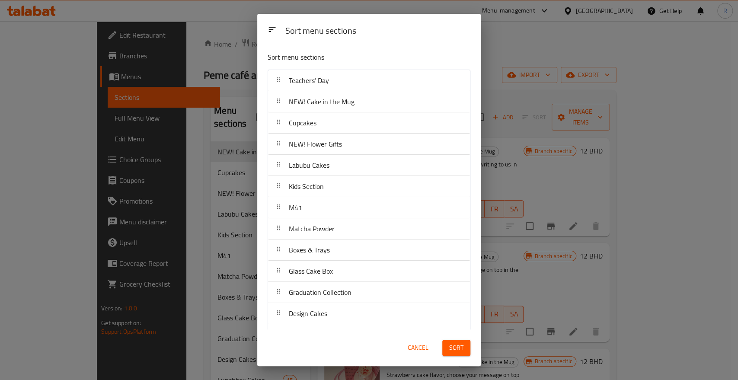
click at [464, 352] on button "Sort" at bounding box center [457, 348] width 28 height 16
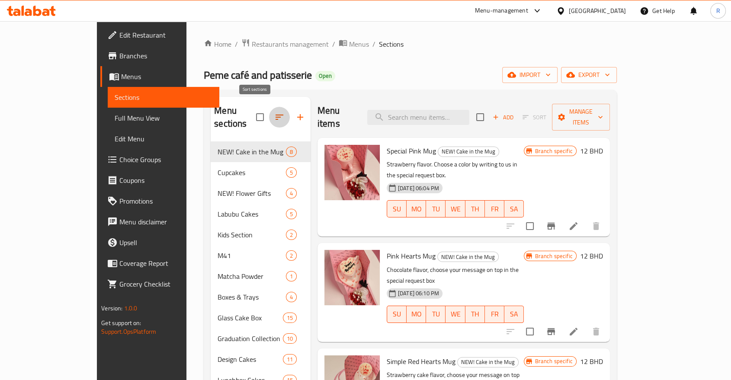
click at [274, 113] on icon "button" at bounding box center [279, 117] width 10 height 10
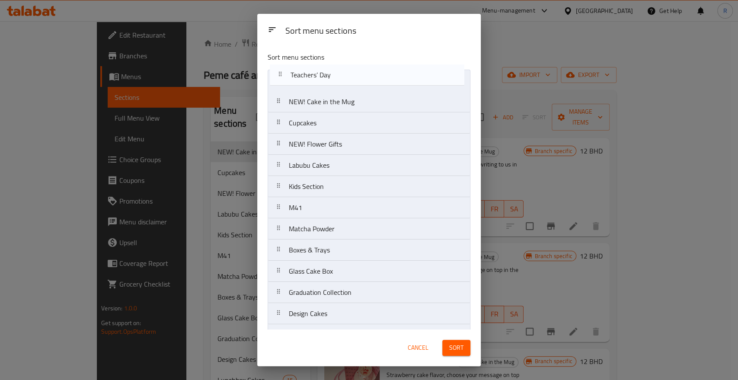
drag, startPoint x: 354, startPoint y: 245, endPoint x: 355, endPoint y: 76, distance: 168.7
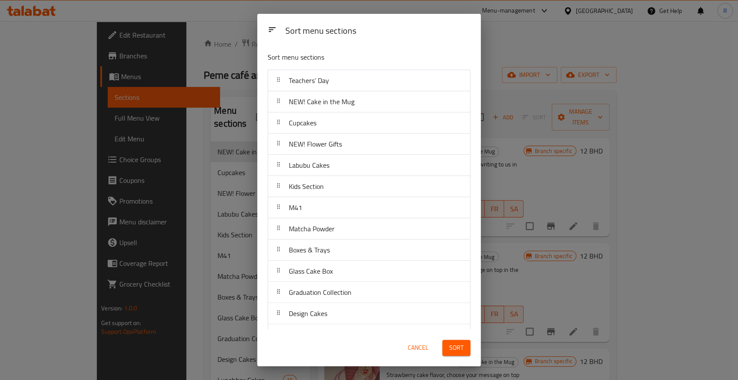
click at [464, 351] on button "Sort" at bounding box center [457, 348] width 28 height 16
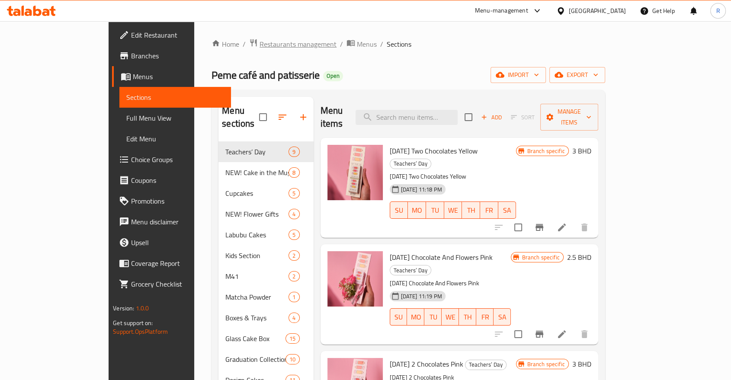
click at [260, 45] on span "Restaurants management" at bounding box center [298, 44] width 77 height 10
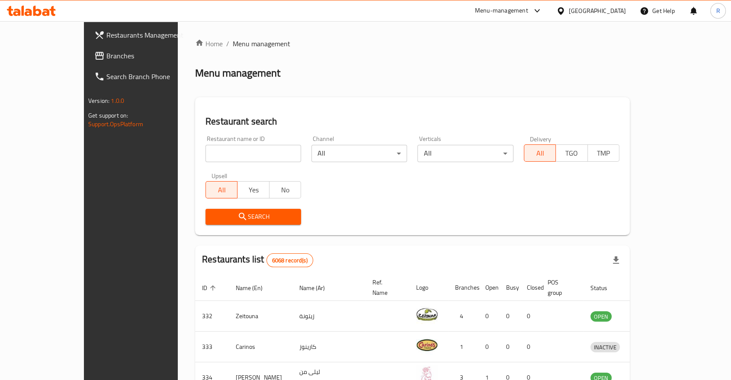
click at [205, 151] on input "search" at bounding box center [253, 153] width 96 height 17
type input "le rev"
click button "Search" at bounding box center [253, 217] width 96 height 16
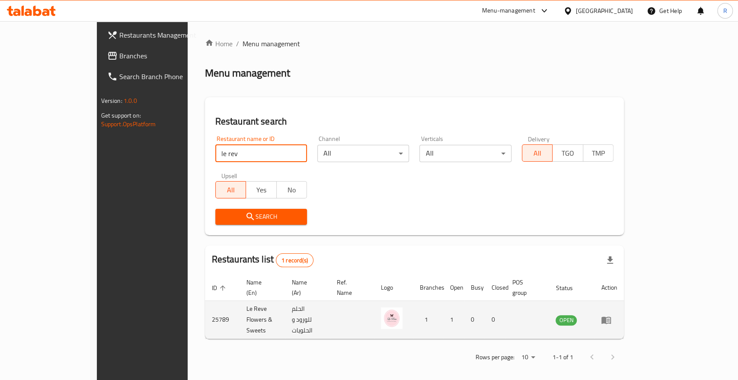
click at [611, 317] on icon "enhanced table" at bounding box center [607, 320] width 10 height 7
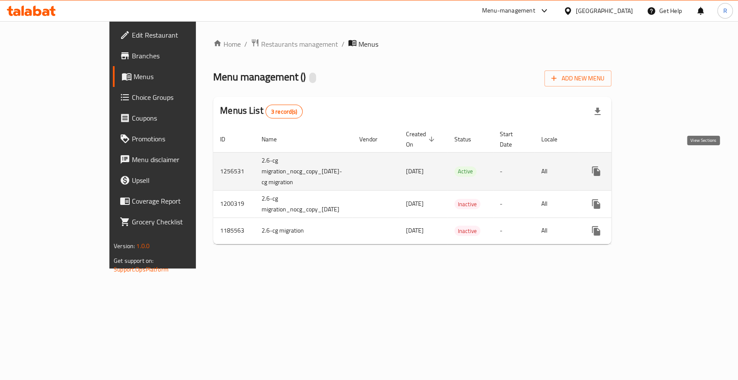
click at [669, 169] on link "enhanced table" at bounding box center [658, 171] width 21 height 21
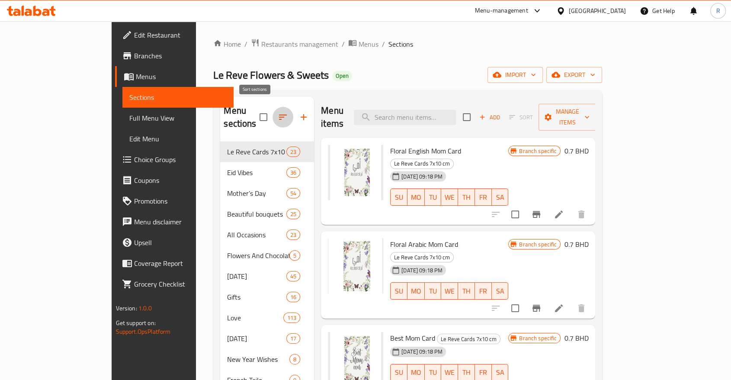
click at [278, 112] on icon "button" at bounding box center [283, 117] width 10 height 10
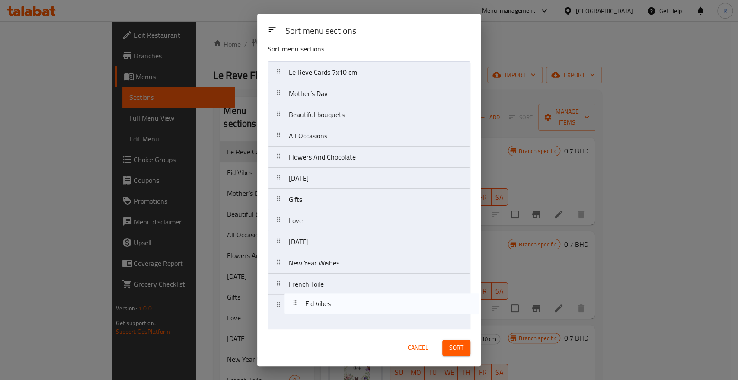
scroll to position [40, 0]
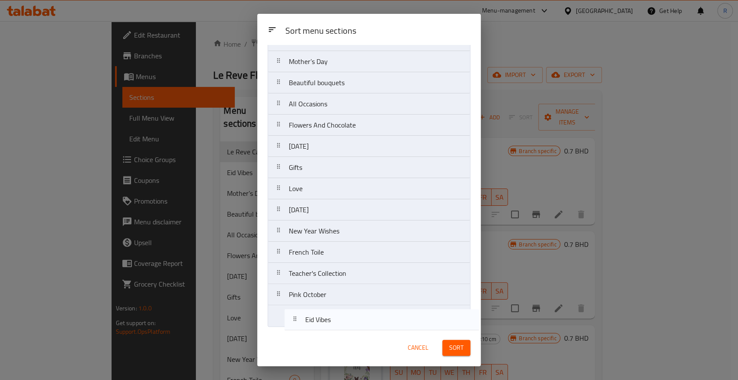
drag, startPoint x: 330, startPoint y: 104, endPoint x: 332, endPoint y: 308, distance: 204.2
click at [340, 324] on nav "Le Reve Cards 7x10 cm Eid Vibes Mother’s Day Beautiful bouquets All Occasions F…" at bounding box center [369, 178] width 203 height 298
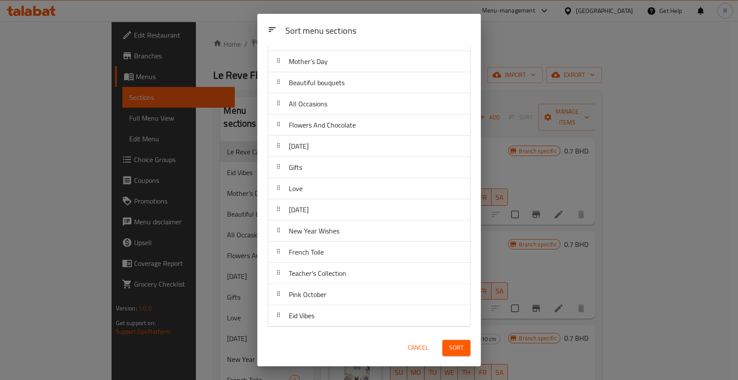
scroll to position [0, 0]
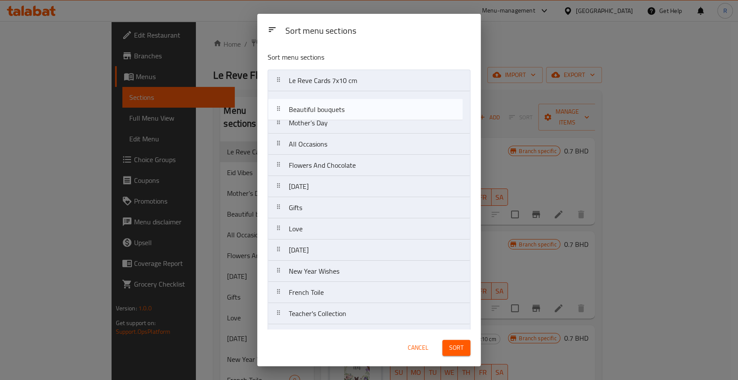
drag, startPoint x: 331, startPoint y: 123, endPoint x: 329, endPoint y: 105, distance: 18.3
click at [331, 100] on nav "Le Reve Cards 7x10 cm Mother’s Day Beautiful bouquets All Occasions Flowers And…" at bounding box center [369, 219] width 203 height 298
click at [321, 119] on nav "Le Reve Cards 7x10 cm Beautiful bouquets Mother’s Day All Occasions Flowers And…" at bounding box center [369, 219] width 203 height 298
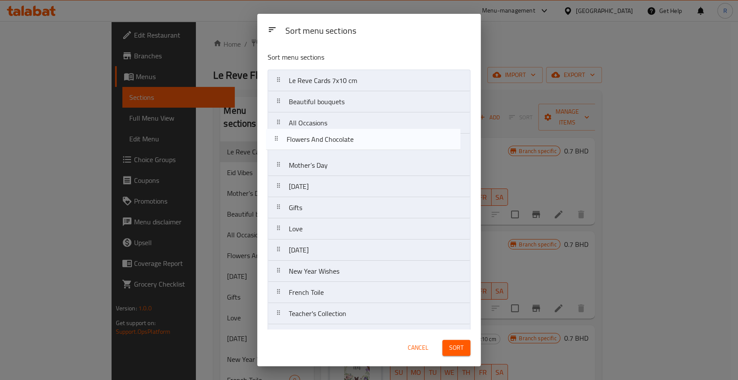
click at [321, 138] on nav "Le Reve Cards 7x10 cm Beautiful bouquets All Occasions Mother’s Day Flowers And…" at bounding box center [369, 219] width 203 height 298
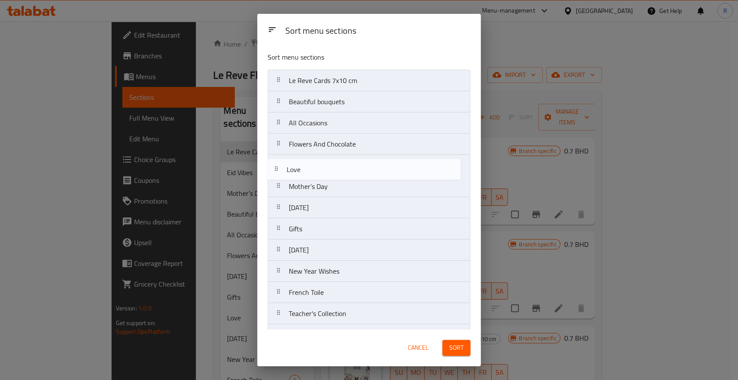
drag, startPoint x: 313, startPoint y: 231, endPoint x: 311, endPoint y: 177, distance: 54.1
click at [313, 170] on nav "Le Reve Cards 7x10 cm Beautiful bouquets All Occasions Flowers And Chocolate Mo…" at bounding box center [369, 219] width 203 height 298
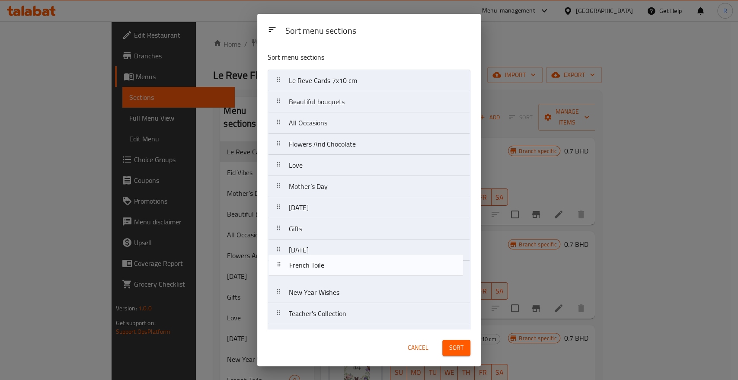
scroll to position [3, 0]
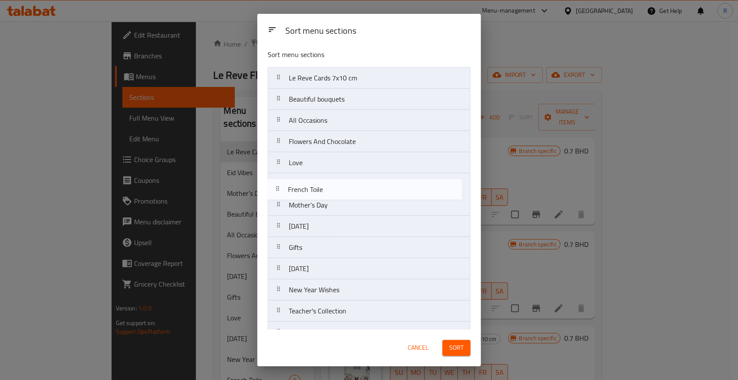
drag, startPoint x: 330, startPoint y: 293, endPoint x: 330, endPoint y: 186, distance: 106.9
click at [330, 186] on nav "Le Reve Cards 7x10 cm Beautiful bouquets All Occasions Flowers And Chocolate Lo…" at bounding box center [369, 216] width 203 height 298
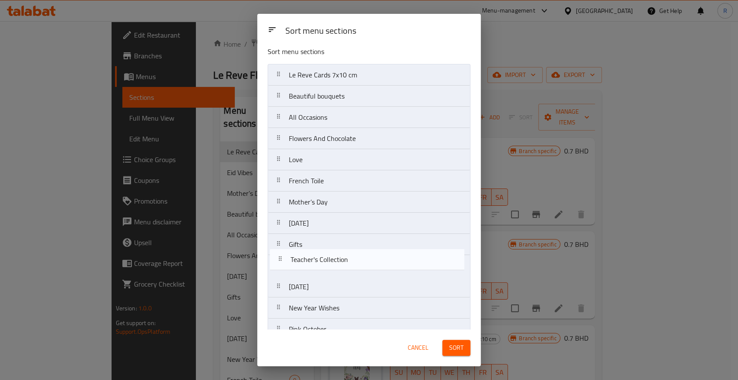
scroll to position [8, 0]
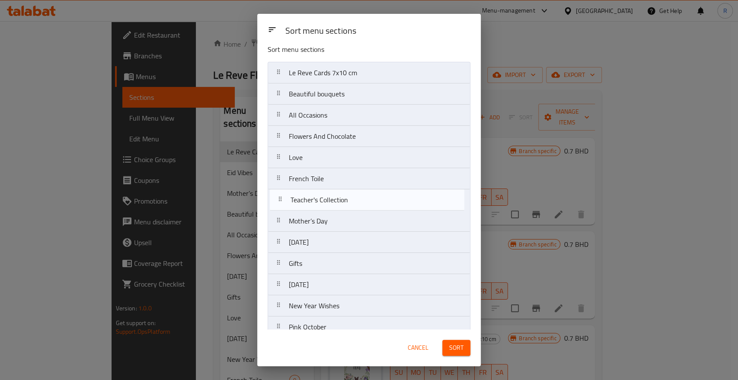
drag, startPoint x: 341, startPoint y: 314, endPoint x: 344, endPoint y: 201, distance: 112.5
click at [344, 201] on nav "Le Reve Cards 7x10 cm Beautiful bouquets All Occasions Flowers And Chocolate Lo…" at bounding box center [369, 211] width 203 height 298
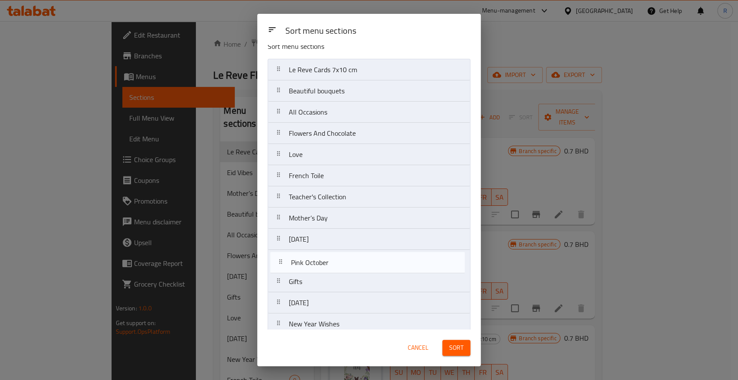
scroll to position [12, 0]
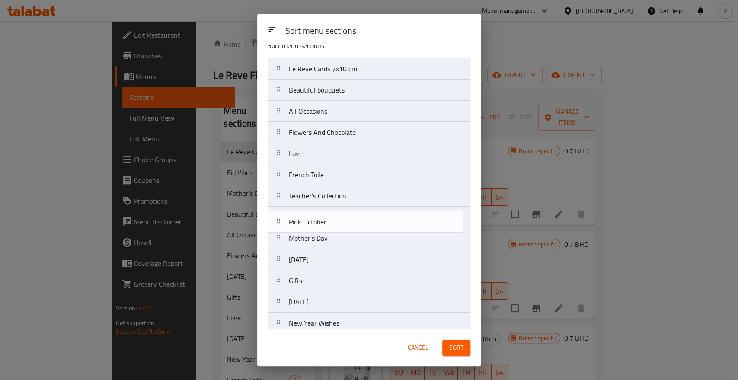
drag, startPoint x: 340, startPoint y: 323, endPoint x: 340, endPoint y: 214, distance: 109.0
click at [340, 214] on nav "Le Reve Cards 7x10 cm Beautiful bouquets All Occasions Flowers And Chocolate Lo…" at bounding box center [369, 207] width 203 height 298
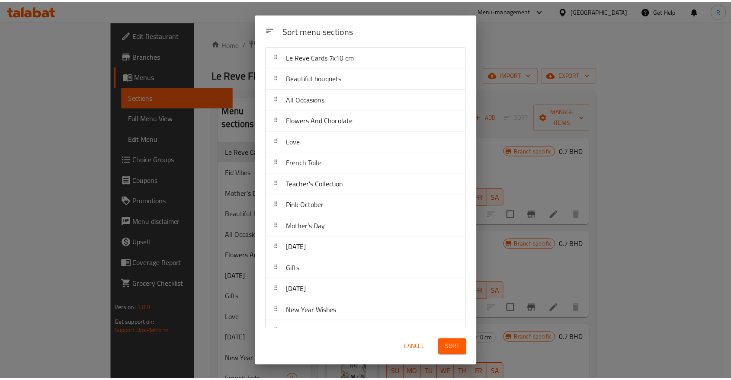
scroll to position [40, 0]
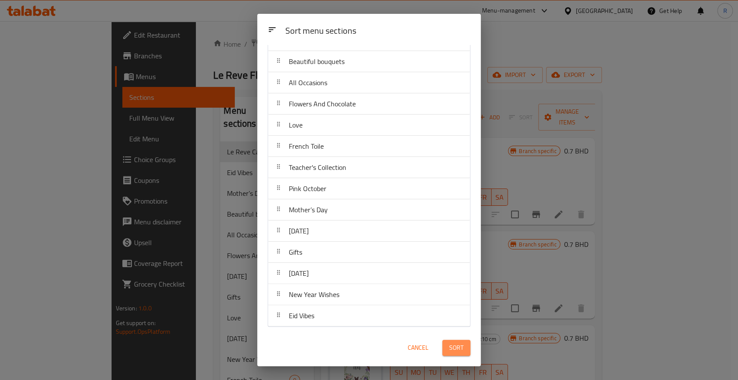
click at [464, 348] on button "Sort" at bounding box center [457, 348] width 28 height 16
